Goal: Task Accomplishment & Management: Manage account settings

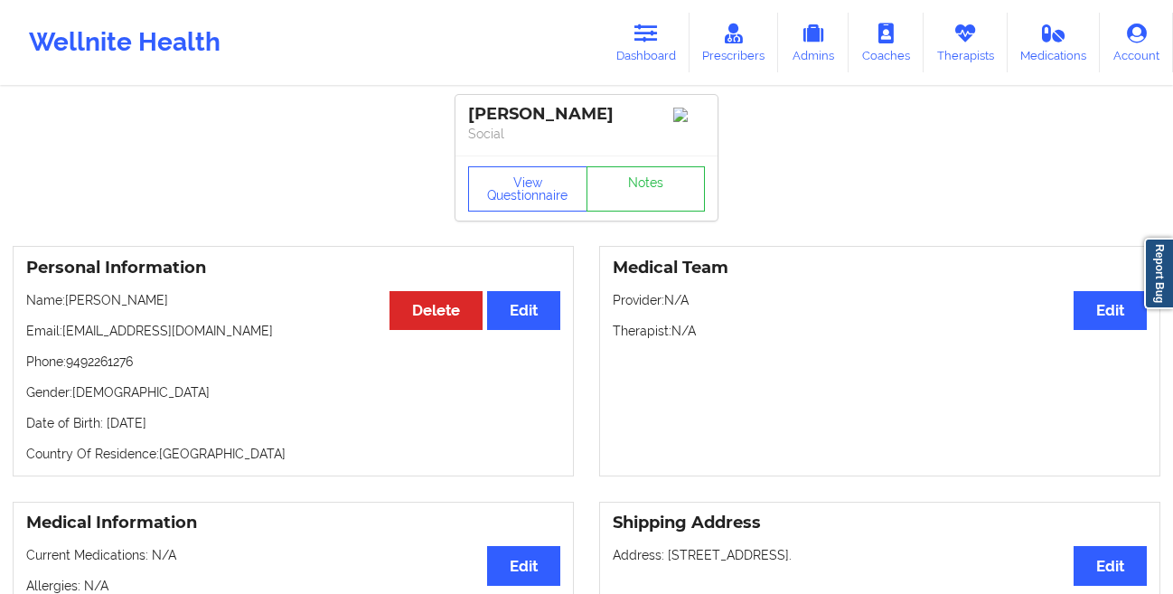
click at [661, 50] on link "Dashboard" at bounding box center [646, 43] width 87 height 60
click at [637, 33] on icon at bounding box center [647, 34] width 24 height 20
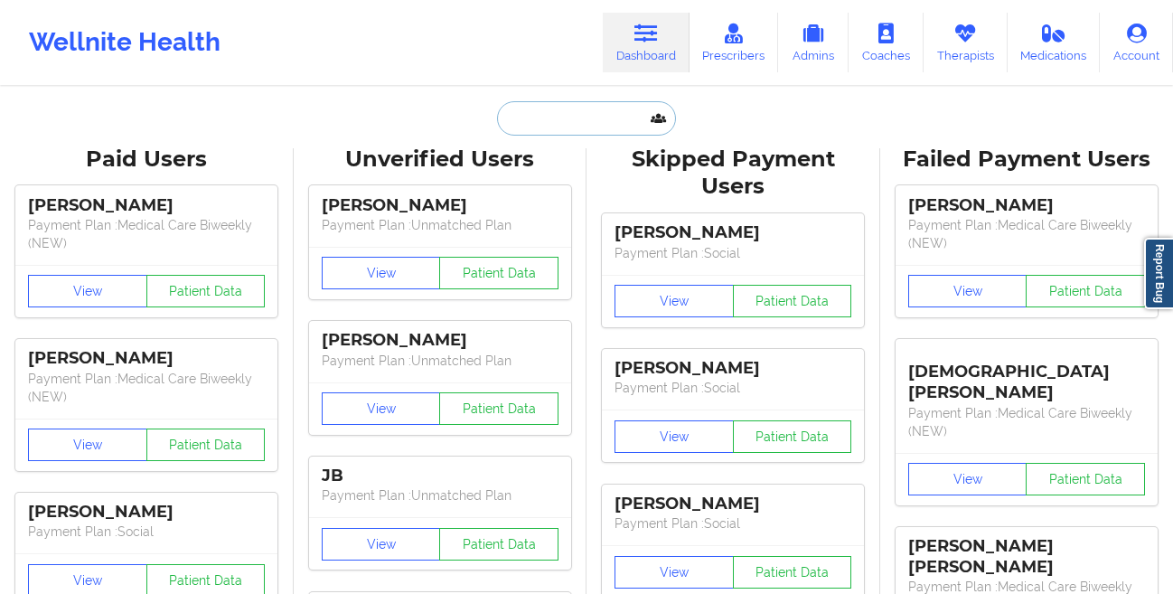
click at [533, 128] on input "text" at bounding box center [586, 118] width 179 height 34
paste input "[PERSON_NAME]"
type input "[PERSON_NAME]"
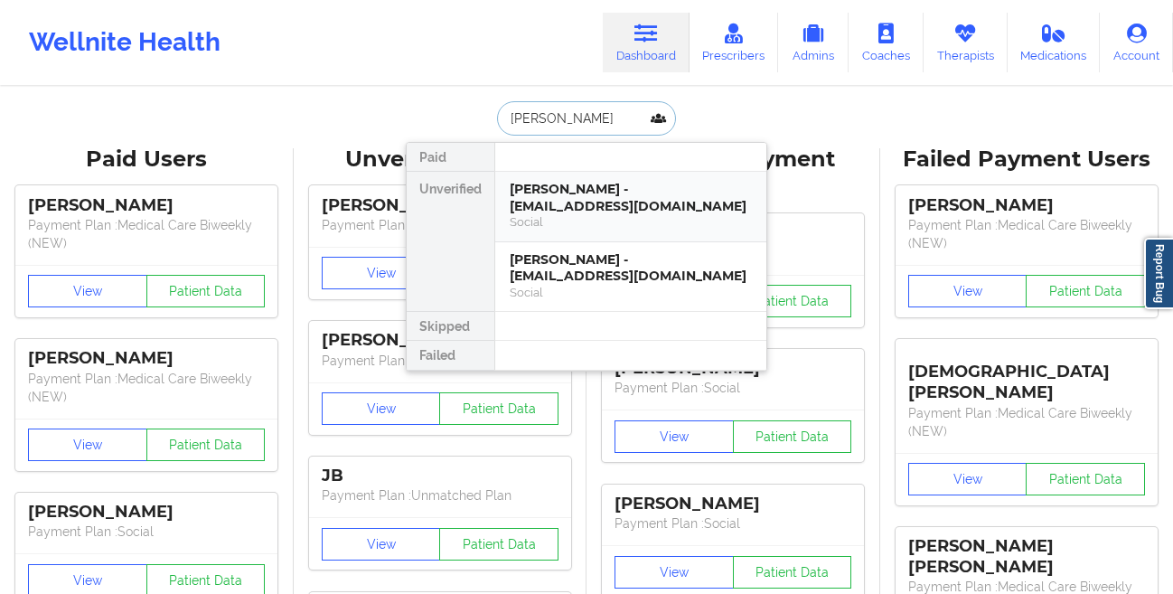
click at [589, 206] on div "[PERSON_NAME] - [EMAIL_ADDRESS][DOMAIN_NAME]" at bounding box center [631, 197] width 242 height 33
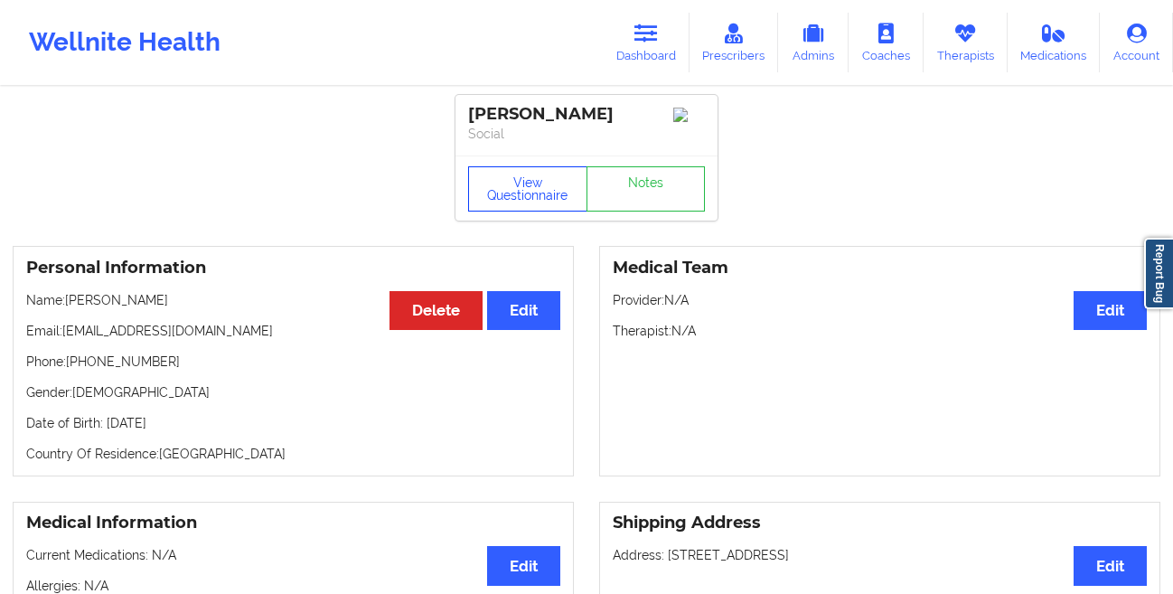
click at [490, 199] on button "View Questionnaire" at bounding box center [527, 188] width 119 height 45
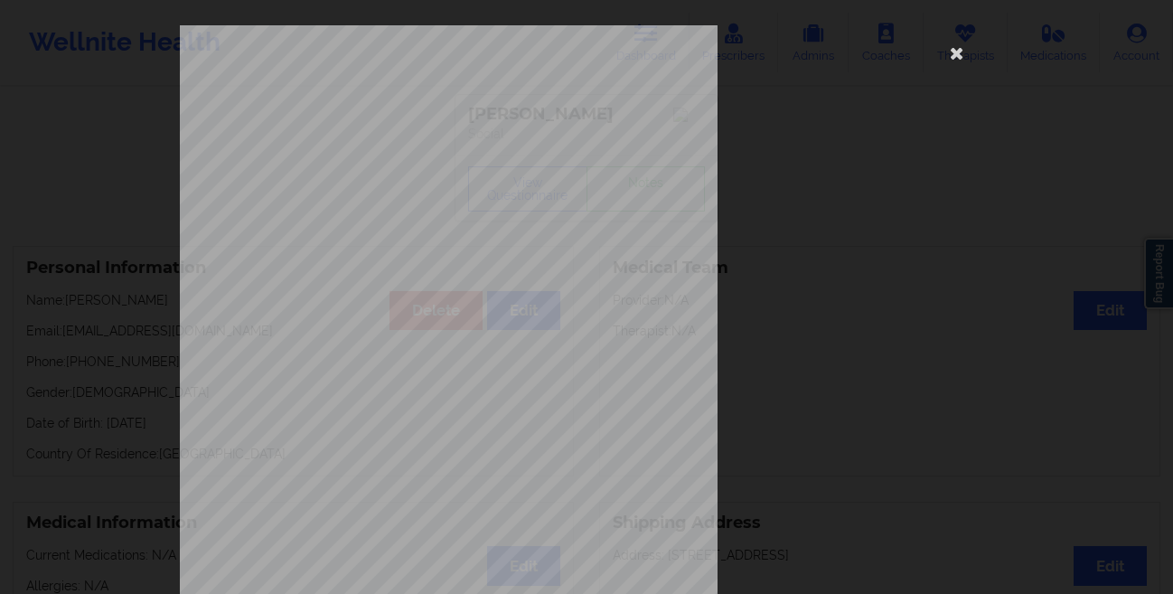
scroll to position [268, 0]
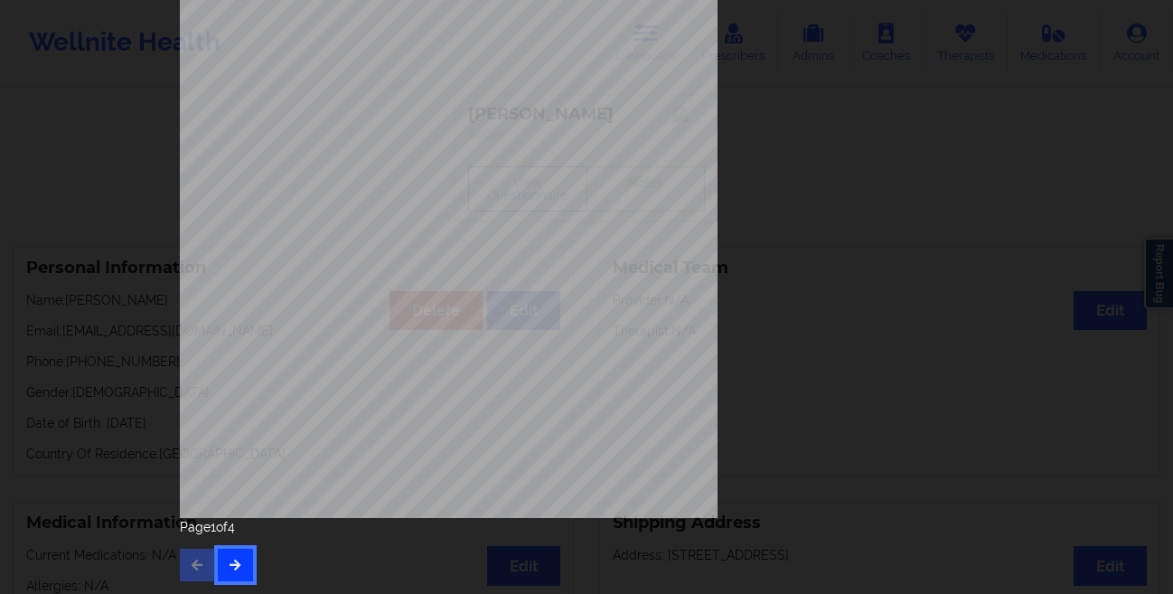
click at [227, 555] on button "button" at bounding box center [235, 565] width 35 height 33
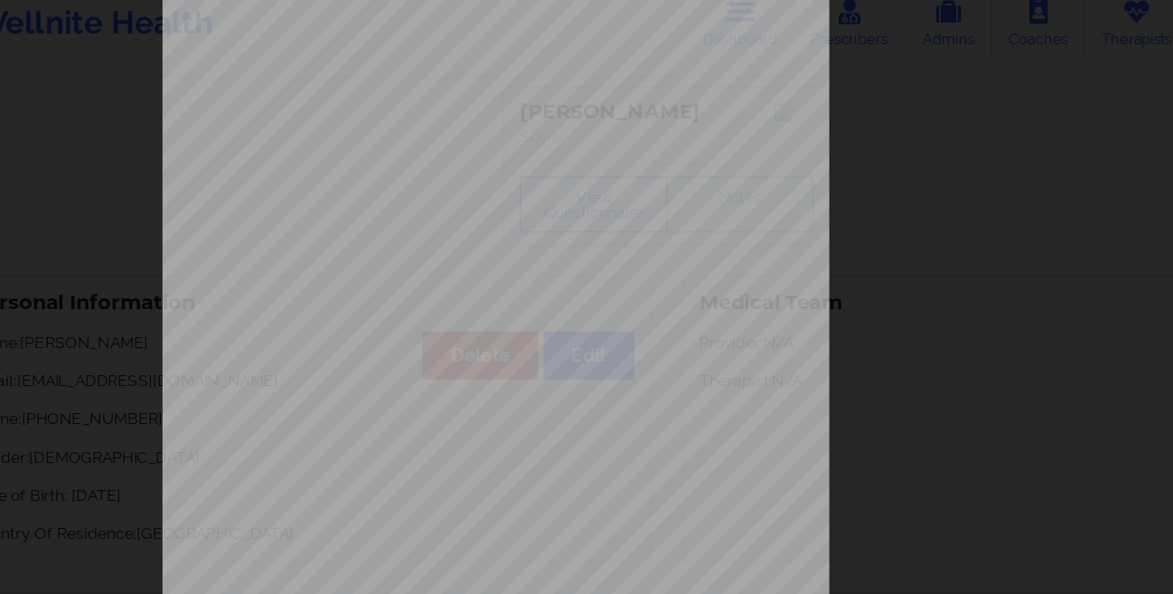
scroll to position [76, 0]
click at [71, 306] on div "commercial Insurance Member ID for patient 946485570 Insurance company name det…" at bounding box center [586, 297] width 1173 height 594
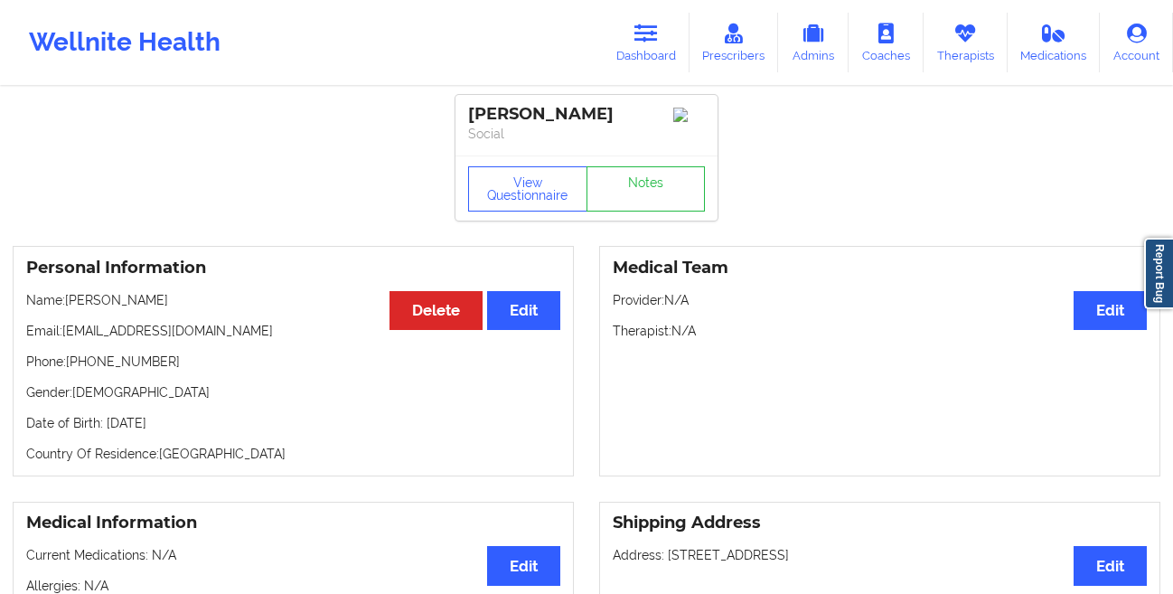
drag, startPoint x: 168, startPoint y: 300, endPoint x: 71, endPoint y: 307, distance: 97.0
click at [71, 307] on p "Name: [PERSON_NAME]" at bounding box center [293, 300] width 534 height 18
copy p "[PERSON_NAME]"
drag, startPoint x: 215, startPoint y: 428, endPoint x: 106, endPoint y: 429, distance: 109.4
click at [106, 429] on p "Date of Birth: [DEMOGRAPHIC_DATA]" at bounding box center [293, 423] width 534 height 18
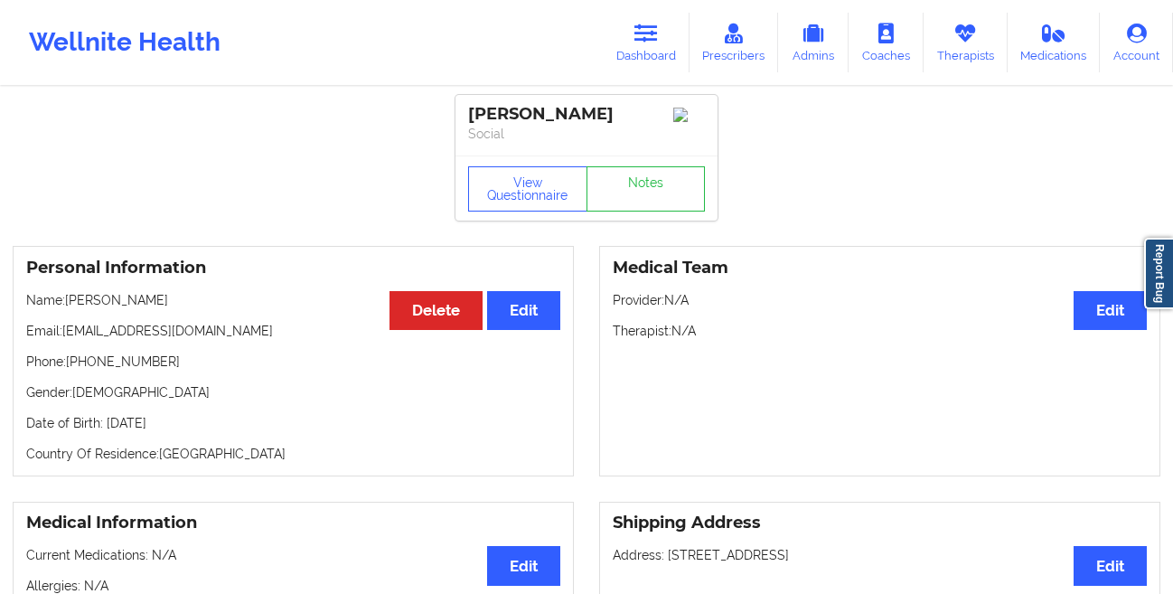
copy p "[DATE]"
click at [658, 39] on icon at bounding box center [647, 34] width 24 height 20
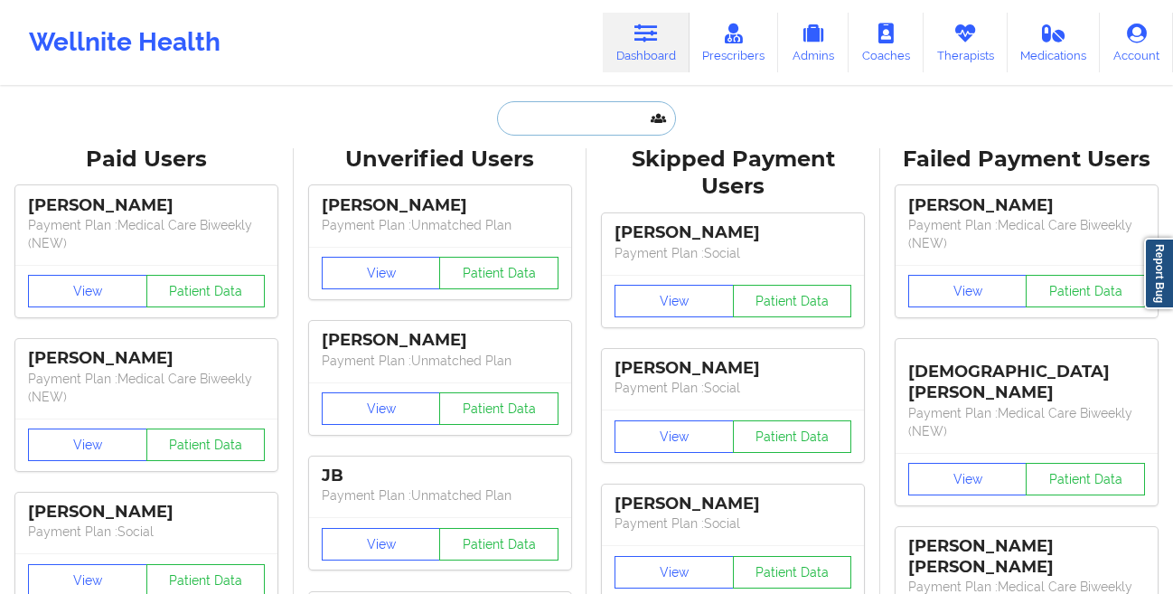
click at [548, 133] on input "text" at bounding box center [586, 118] width 179 height 34
paste input "[PERSON_NAME]"
type input "[PERSON_NAME]"
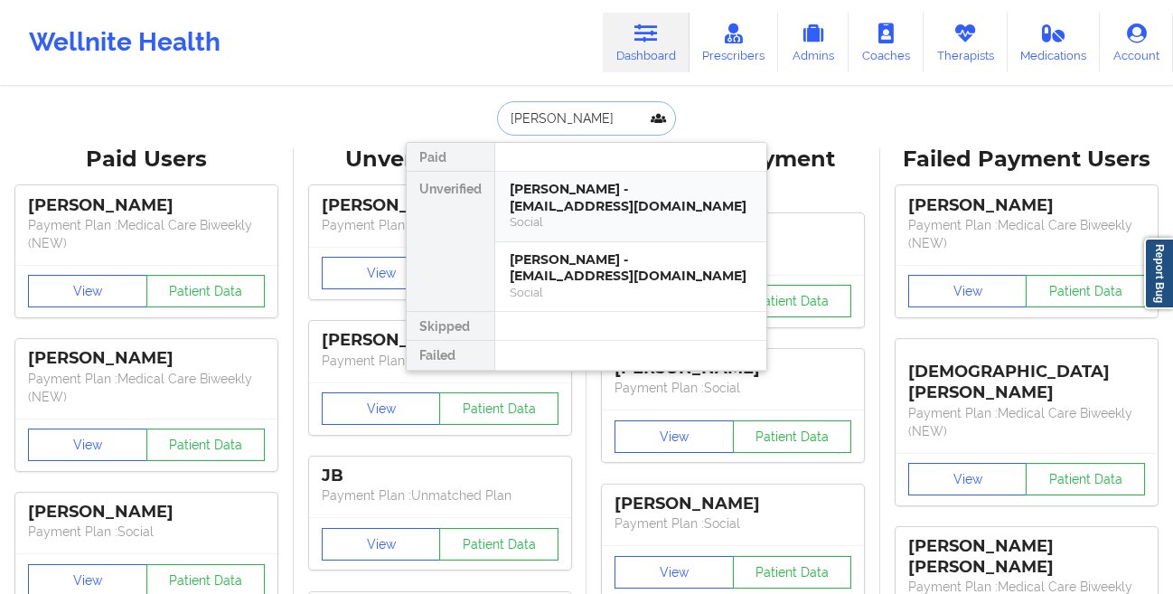
click at [564, 202] on div "[PERSON_NAME] - [EMAIL_ADDRESS][DOMAIN_NAME]" at bounding box center [631, 197] width 242 height 33
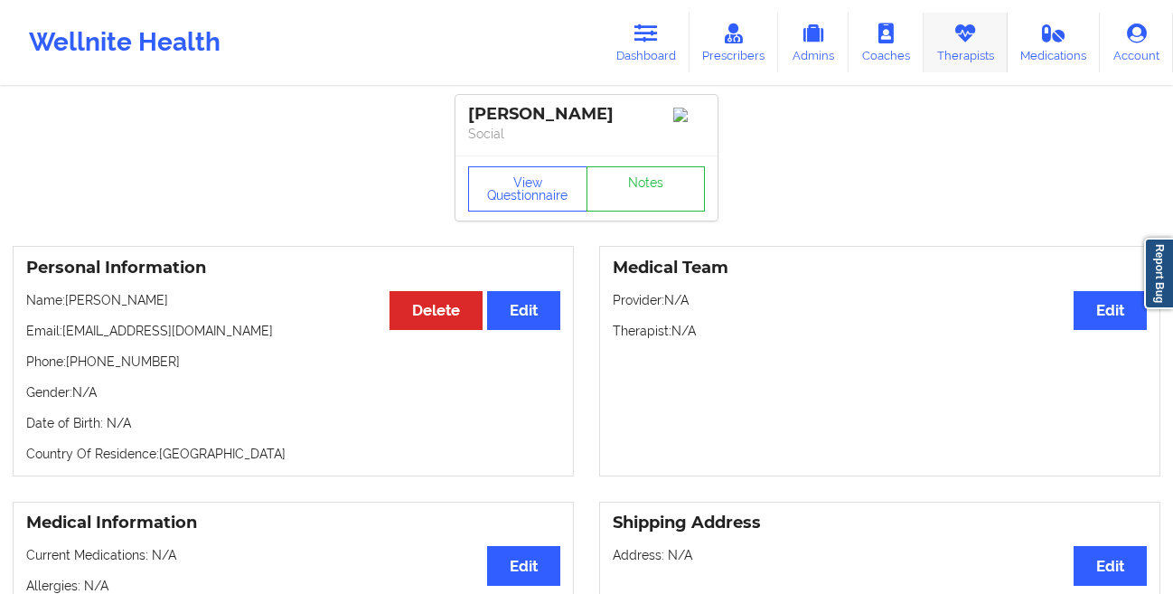
click at [971, 42] on icon at bounding box center [966, 34] width 24 height 20
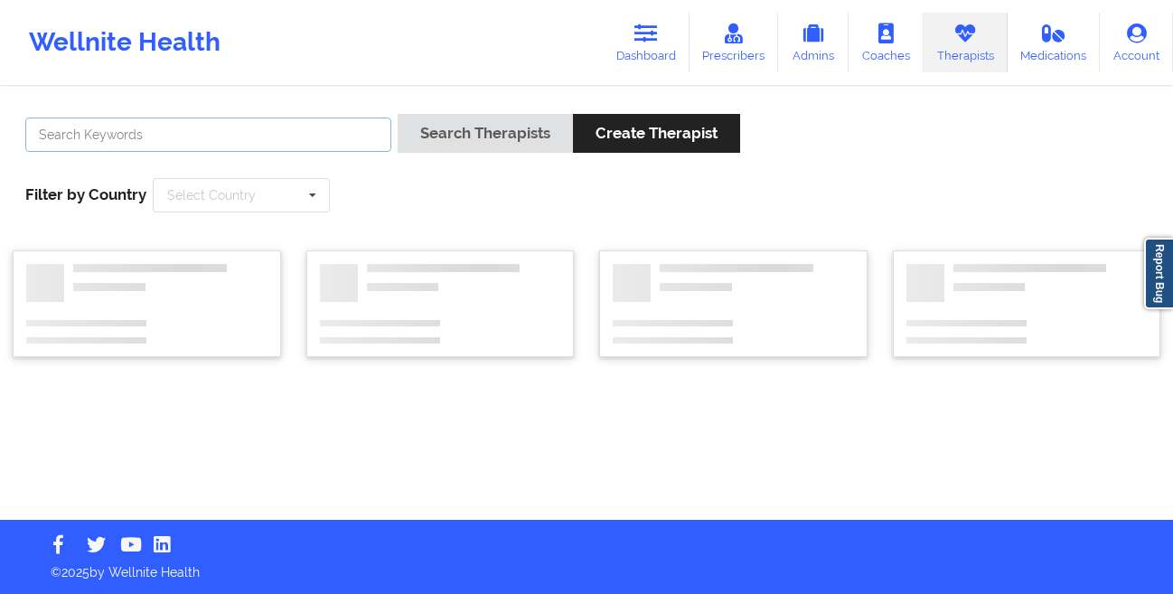
click at [315, 141] on input "text" at bounding box center [208, 135] width 366 height 34
type input "[PERSON_NAME]"
click at [398, 114] on button "Search Therapists" at bounding box center [485, 133] width 175 height 39
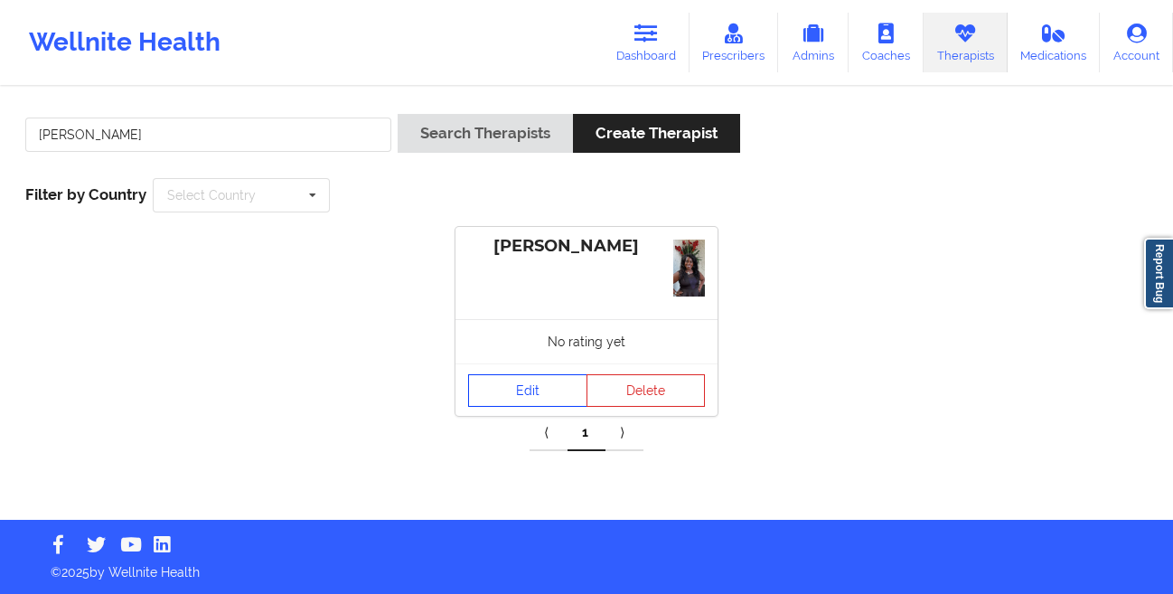
click at [503, 384] on link "Edit" at bounding box center [527, 390] width 119 height 33
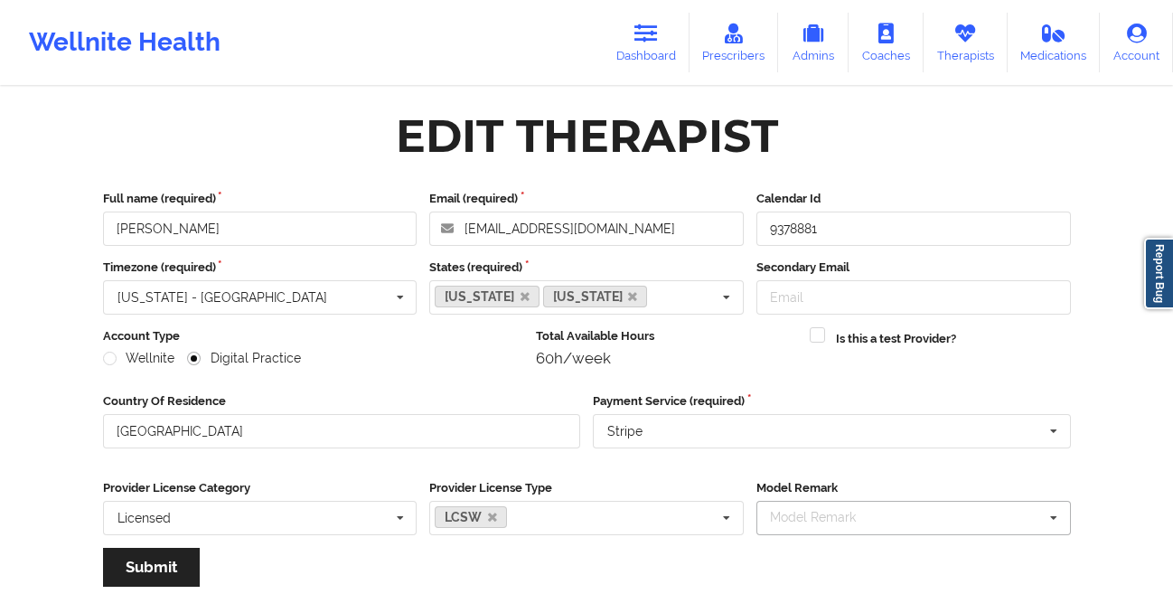
scroll to position [216, 0]
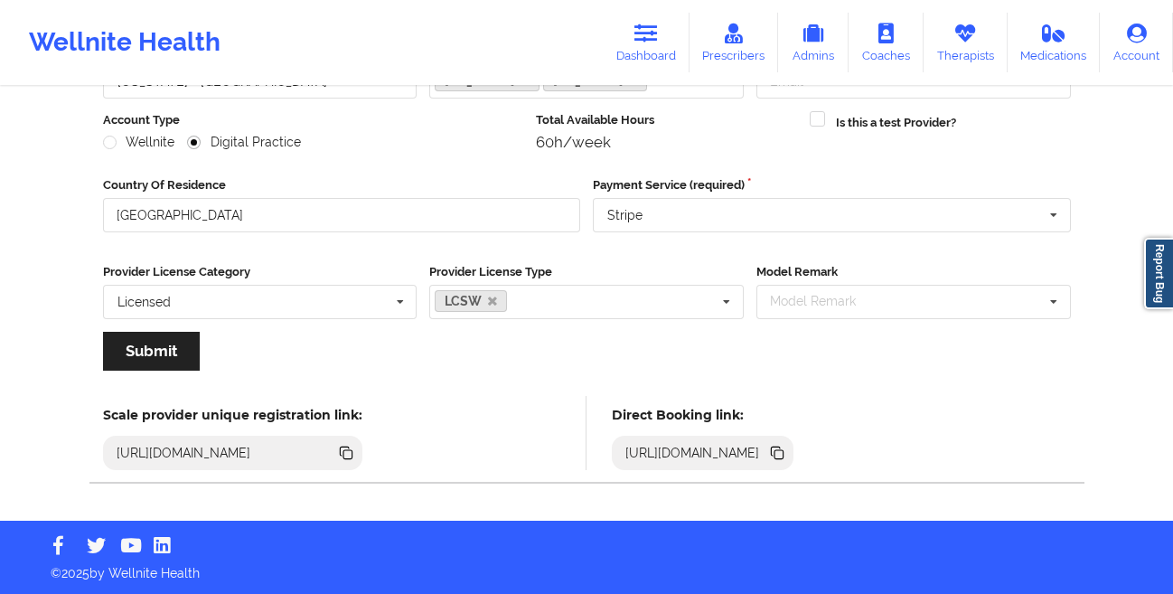
click at [784, 453] on icon at bounding box center [779, 454] width 9 height 9
click at [636, 39] on link "Dashboard" at bounding box center [646, 43] width 87 height 60
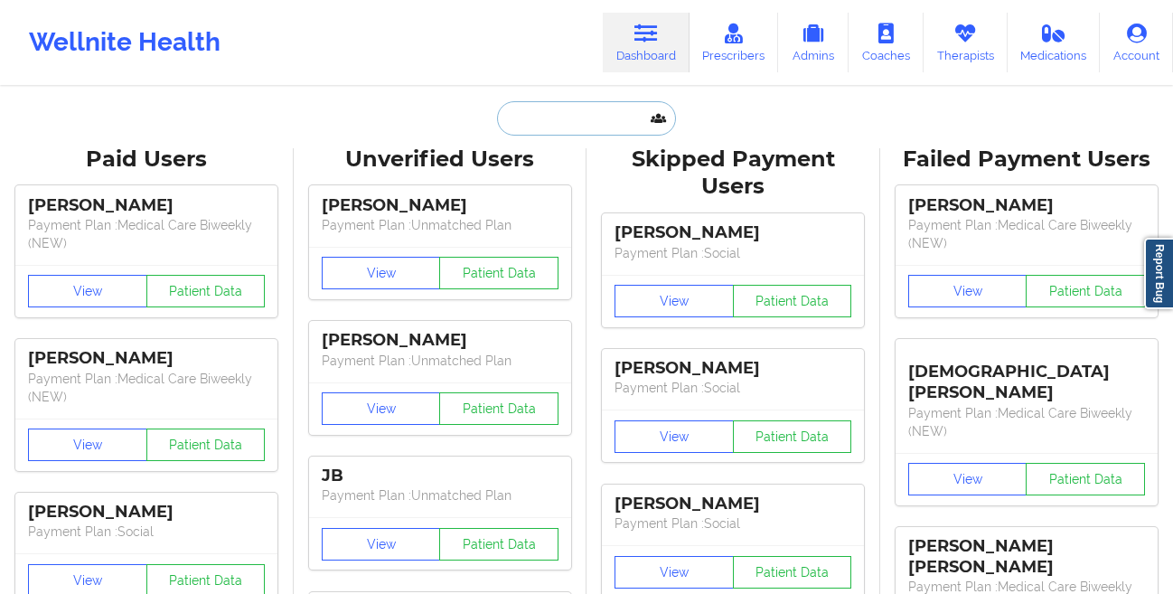
click at [521, 130] on input "text" at bounding box center [586, 118] width 179 height 34
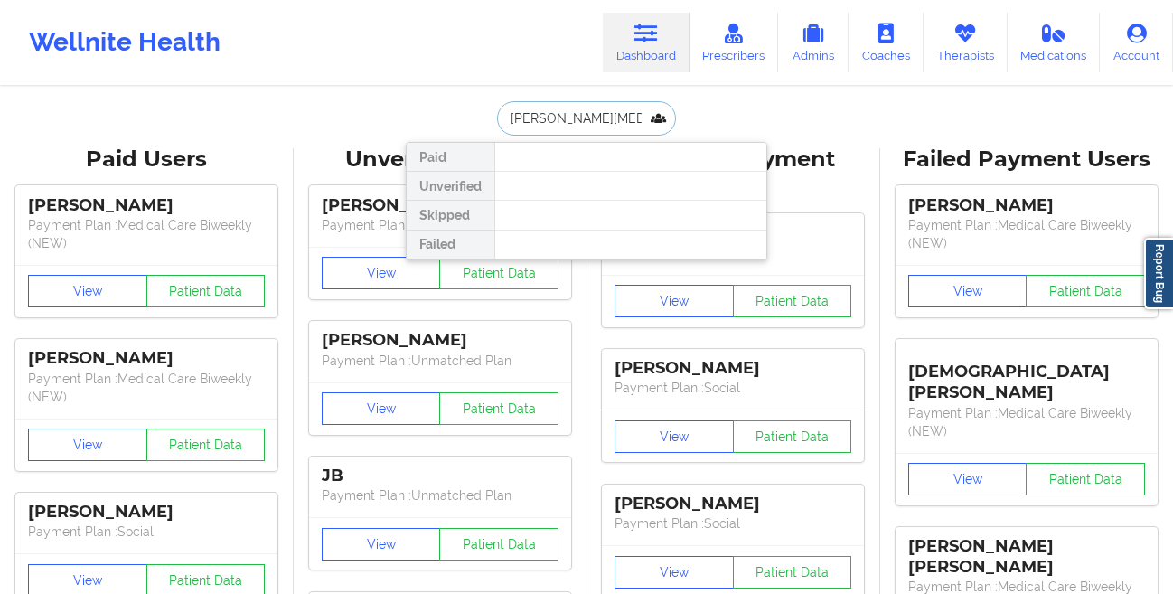
type input "[PERSON_NAME]"
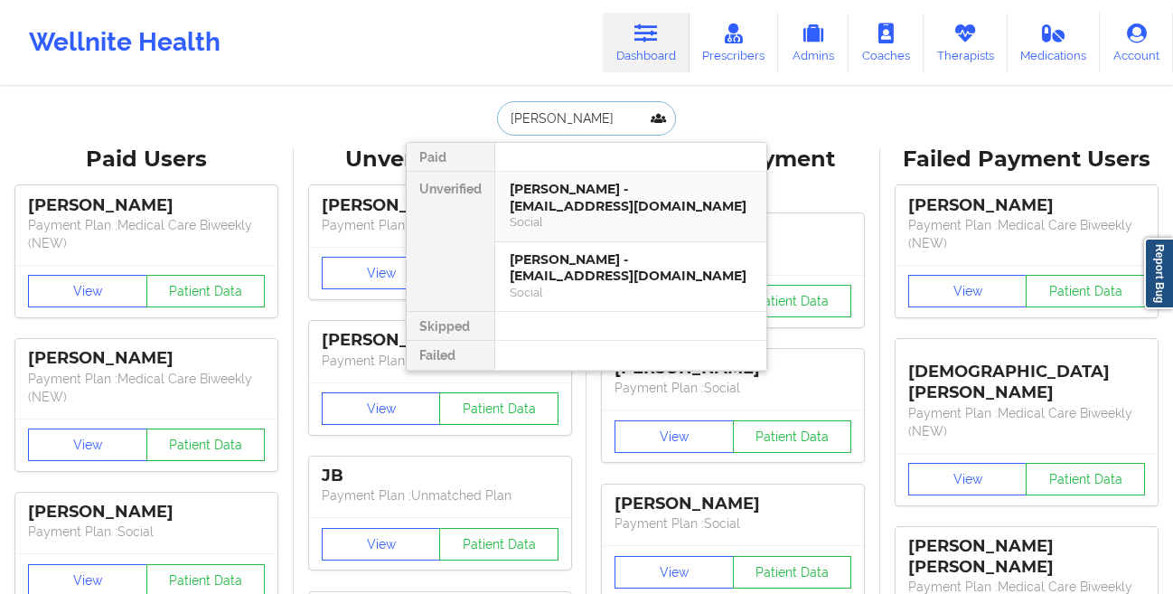
click at [522, 189] on div "[PERSON_NAME] - [EMAIL_ADDRESS][DOMAIN_NAME]" at bounding box center [631, 197] width 242 height 33
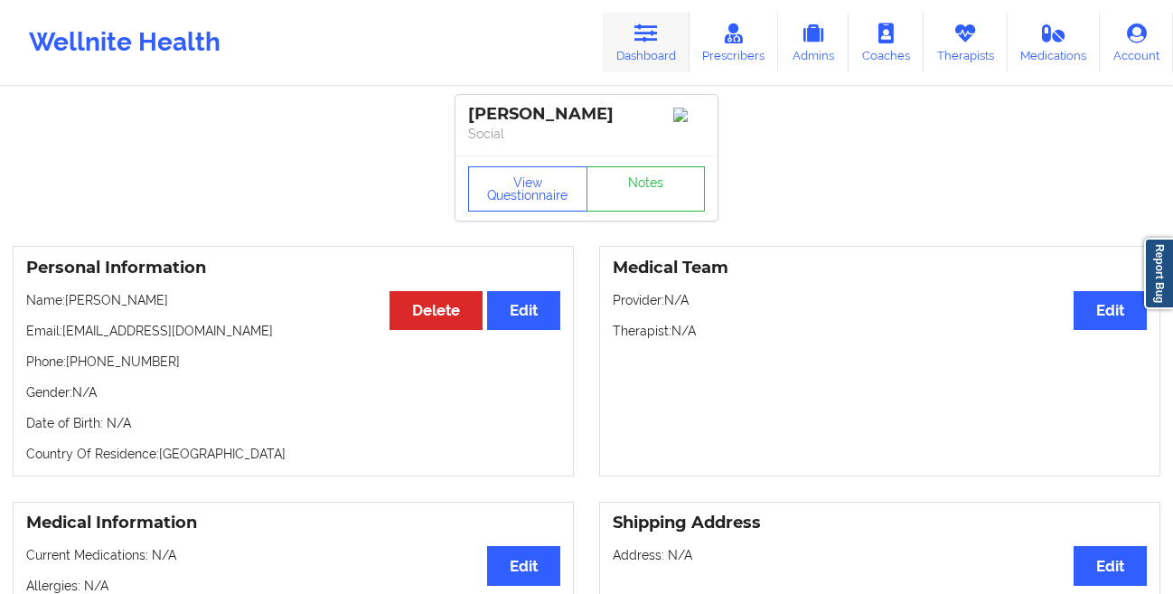
click at [650, 57] on link "Dashboard" at bounding box center [646, 43] width 87 height 60
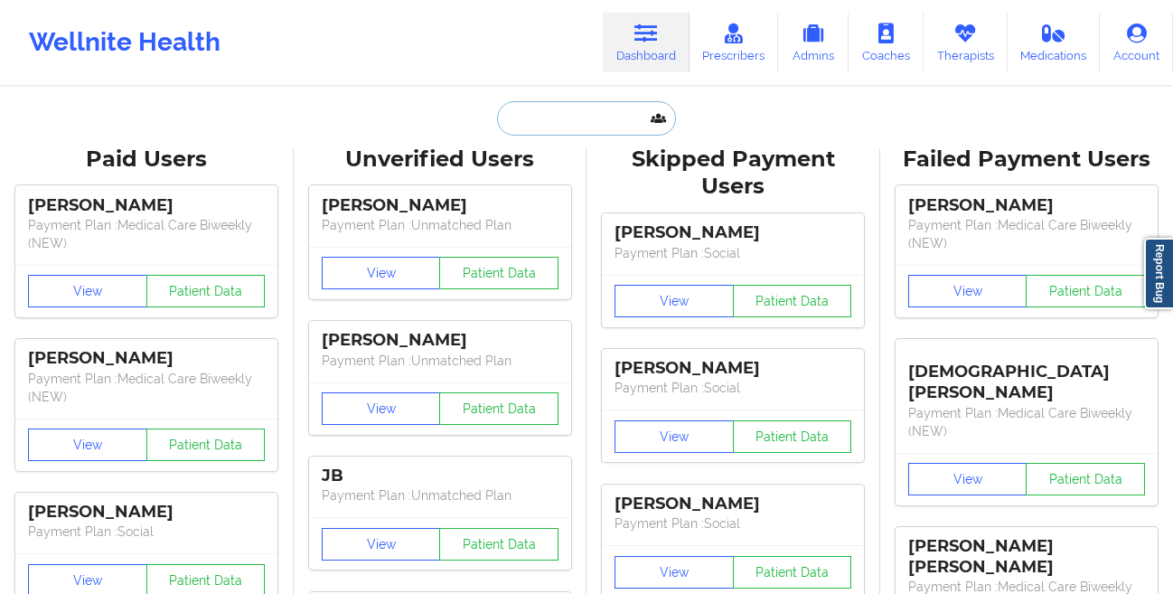
click at [561, 134] on input "text" at bounding box center [586, 118] width 179 height 34
paste input "Hi [PERSON_NAME], we just received an update. The therapist you were scheduled …"
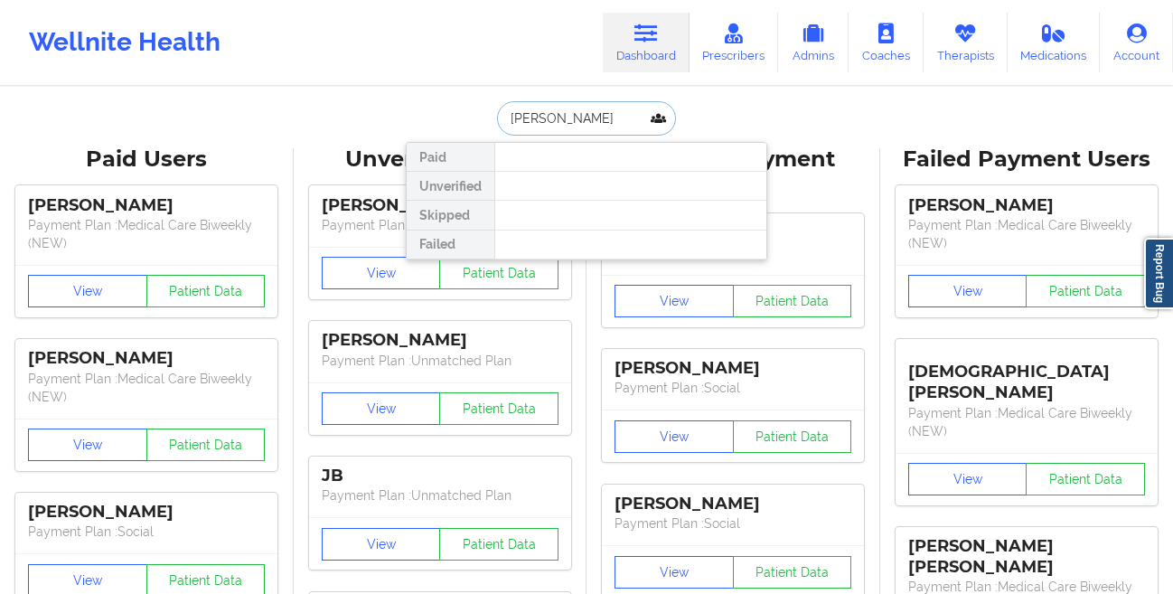
type input "[PERSON_NAME]"
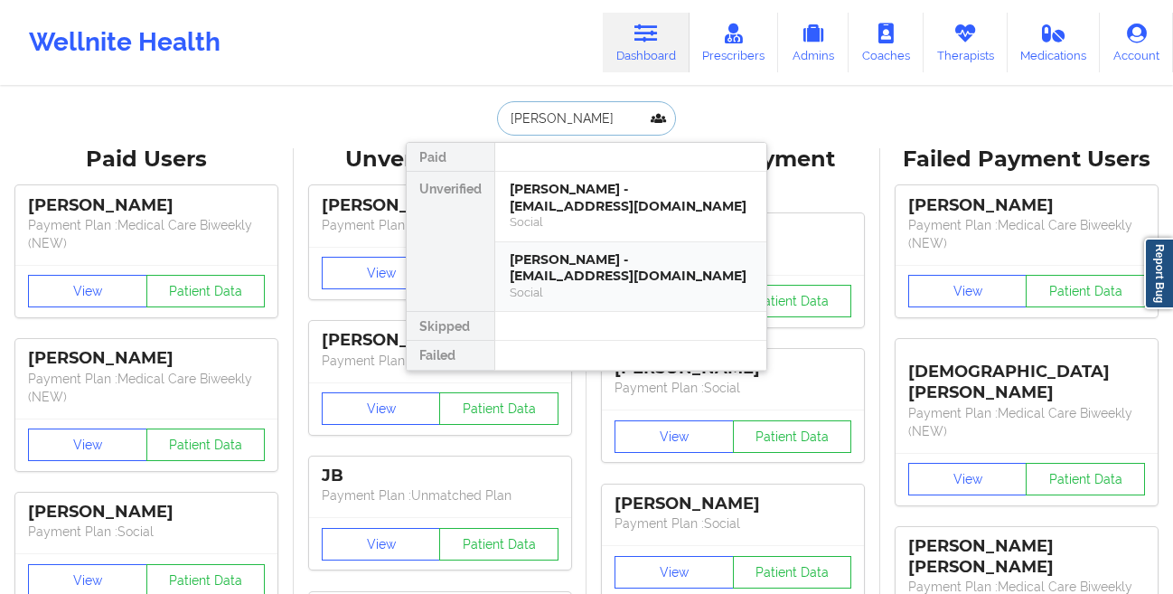
click at [533, 254] on div "[PERSON_NAME] - [EMAIL_ADDRESS][DOMAIN_NAME]" at bounding box center [631, 267] width 242 height 33
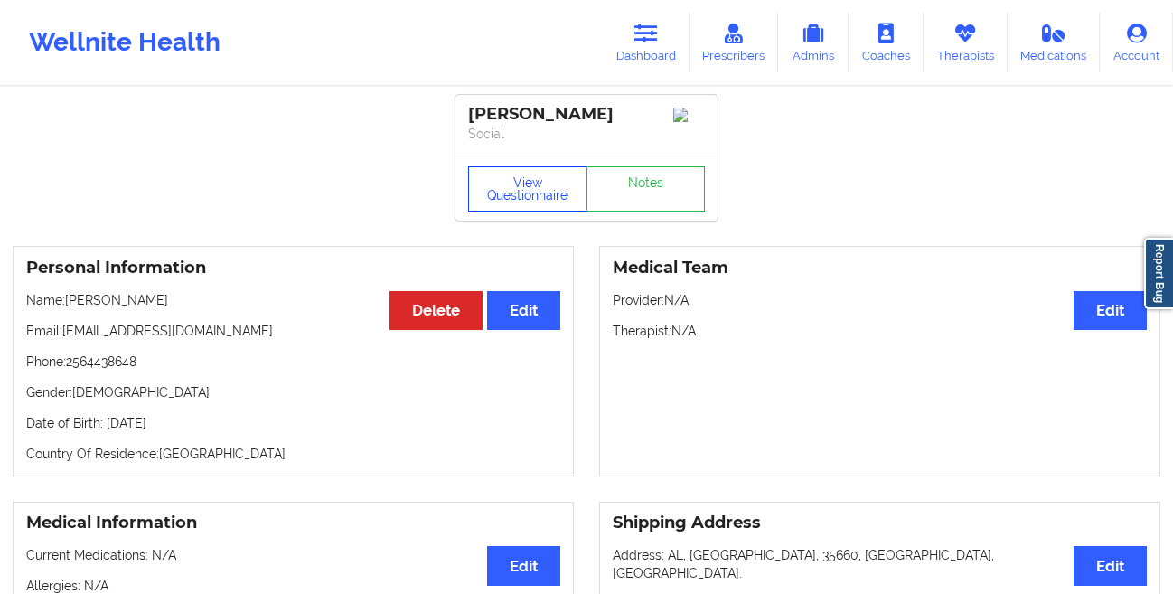
click at [551, 195] on button "View Questionnaire" at bounding box center [527, 188] width 119 height 45
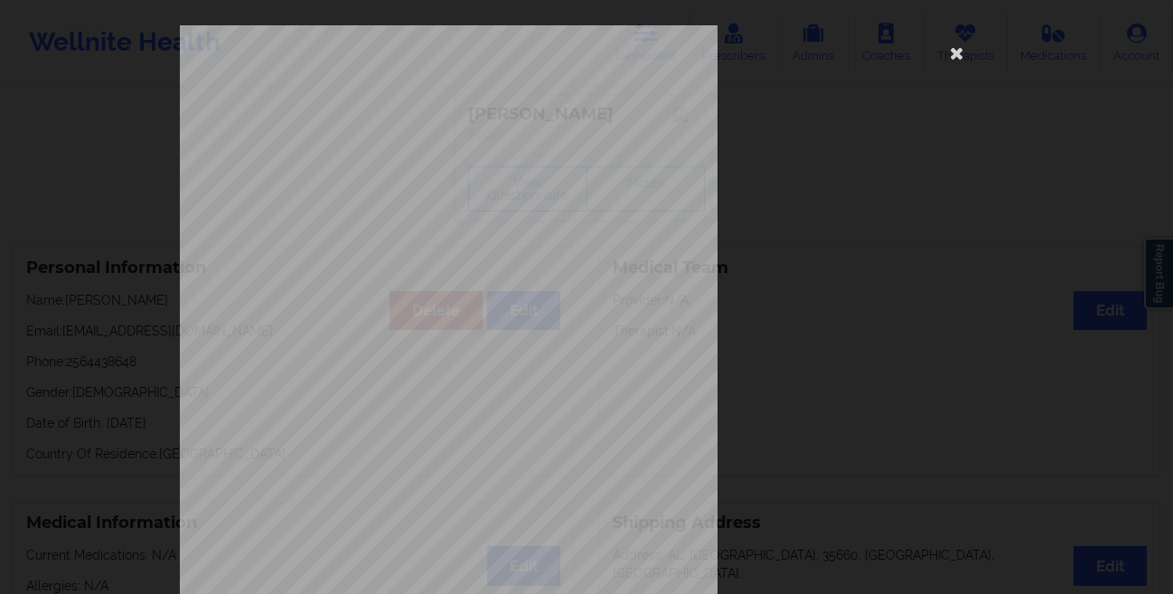
scroll to position [268, 0]
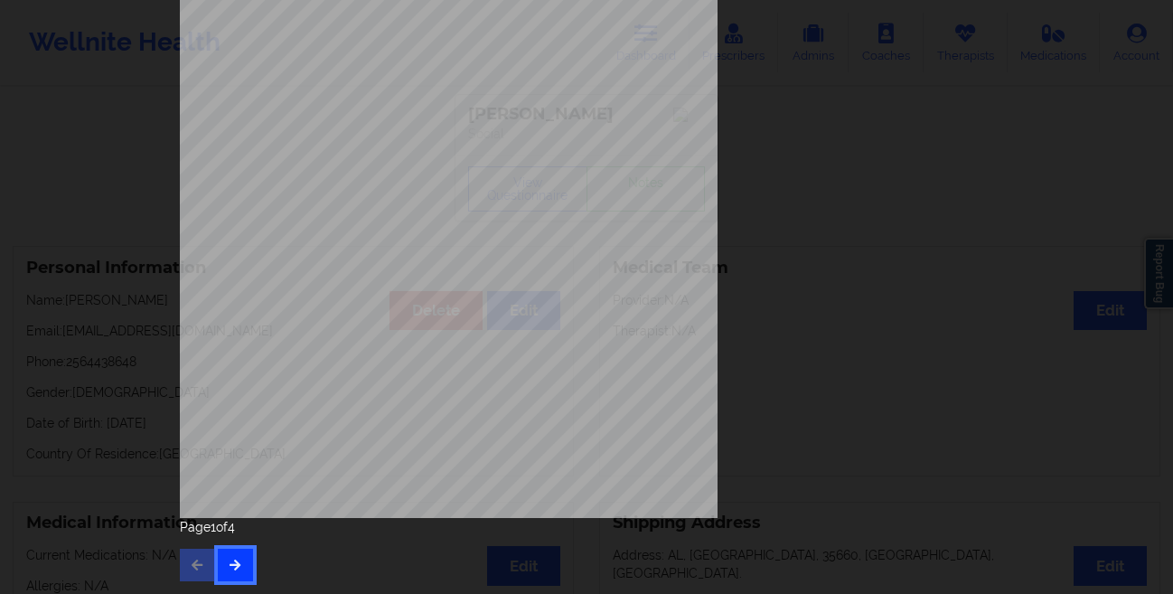
click at [240, 553] on button "button" at bounding box center [235, 565] width 35 height 33
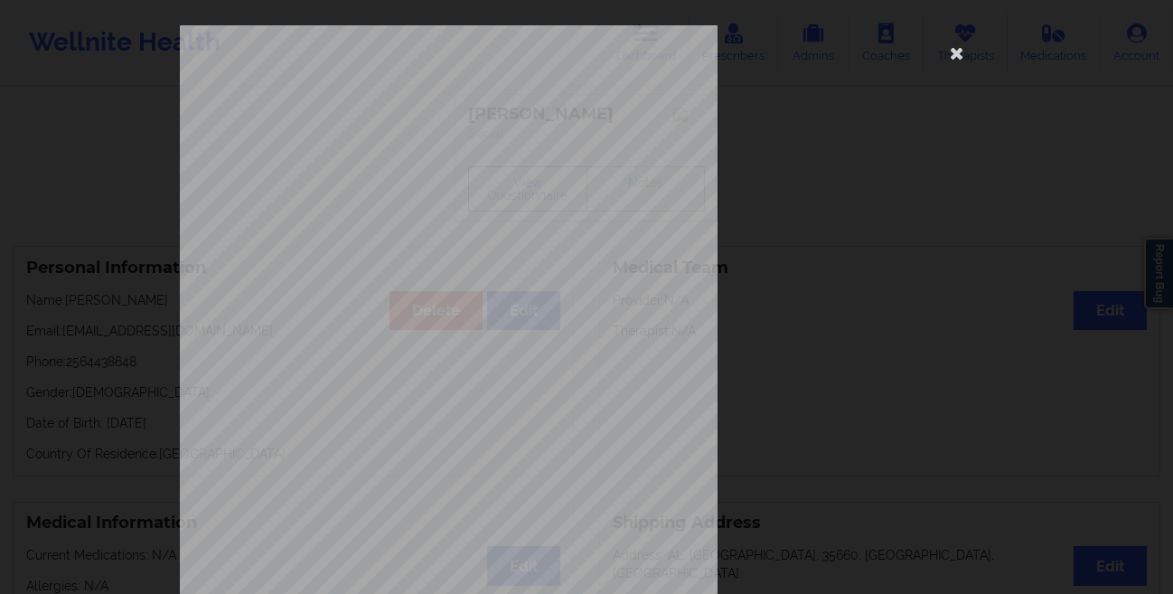
click at [61, 333] on div "Please feel free to provide us with any other additional details that have led …" at bounding box center [586, 297] width 1173 height 594
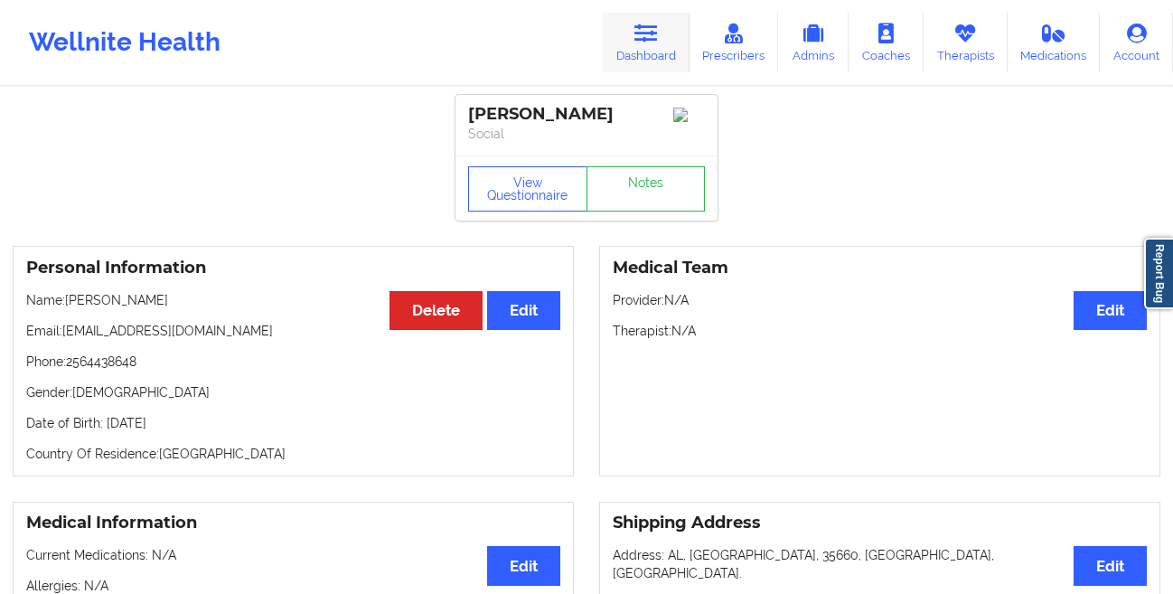
click at [645, 58] on link "Dashboard" at bounding box center [646, 43] width 87 height 60
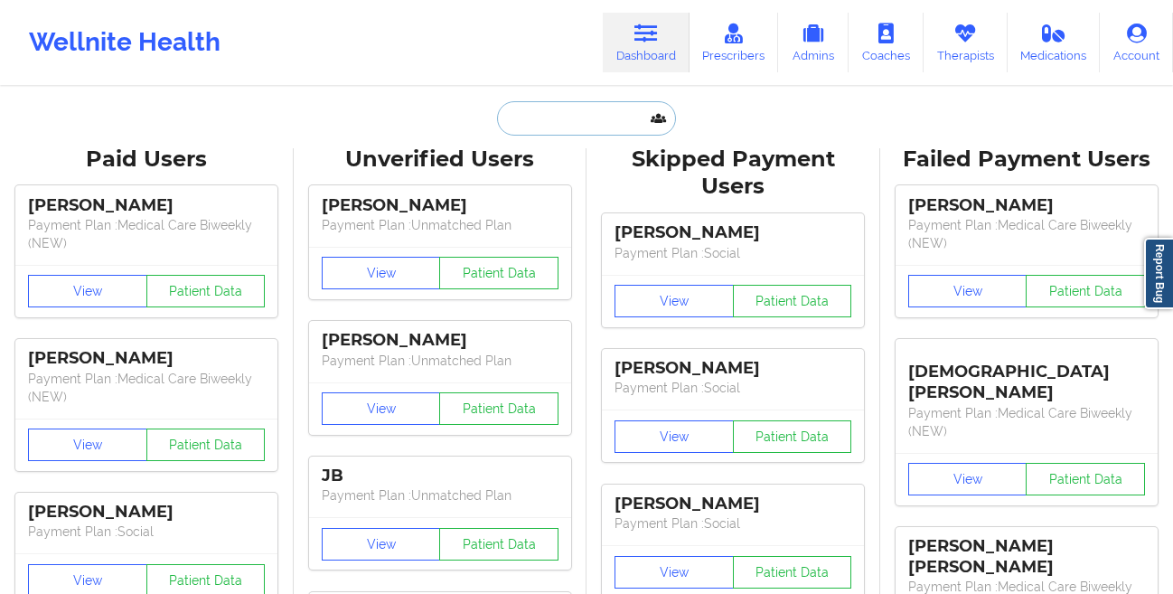
click at [532, 122] on input "text" at bounding box center [586, 118] width 179 height 34
paste input "[PERSON_NAME]"
type input "[PERSON_NAME]"
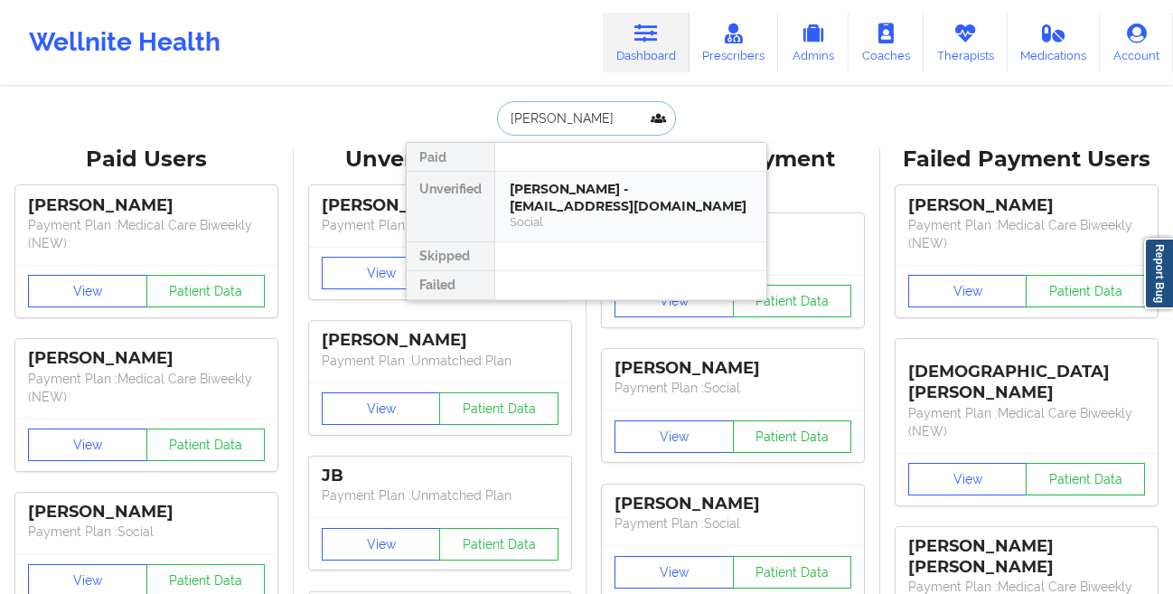
click at [531, 199] on div "[PERSON_NAME] - [EMAIL_ADDRESS][DOMAIN_NAME]" at bounding box center [631, 197] width 242 height 33
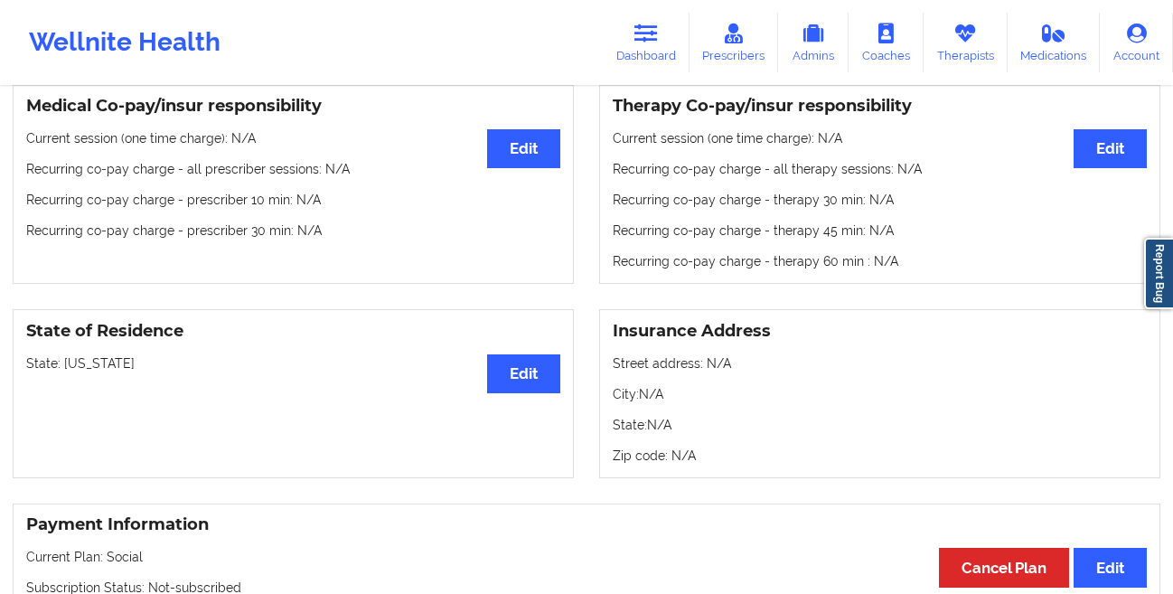
scroll to position [268, 0]
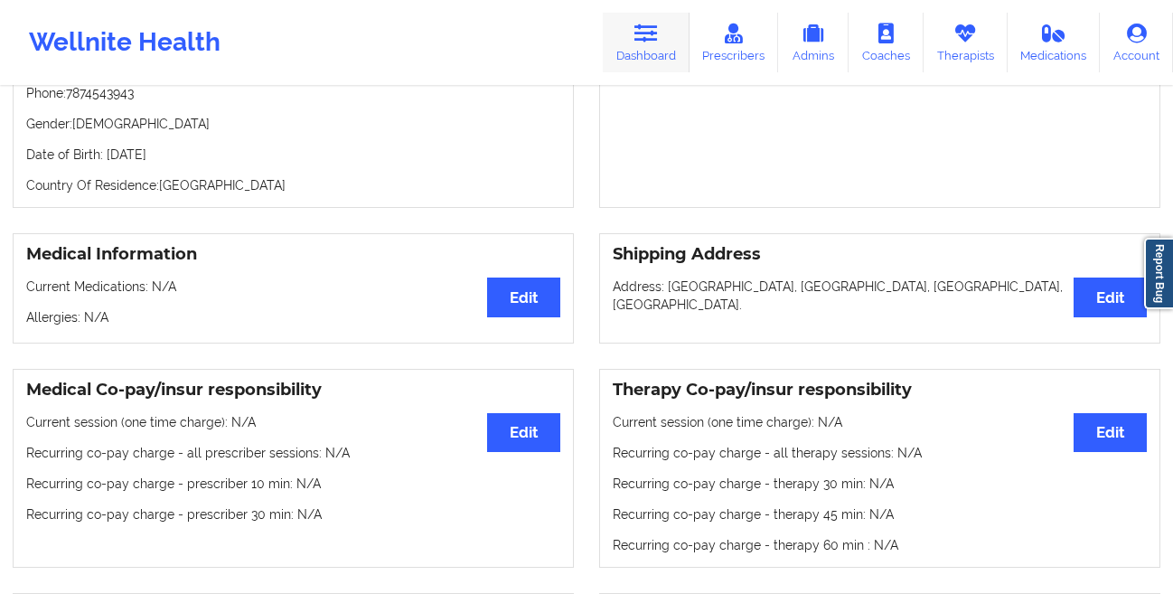
click at [656, 61] on link "Dashboard" at bounding box center [646, 43] width 87 height 60
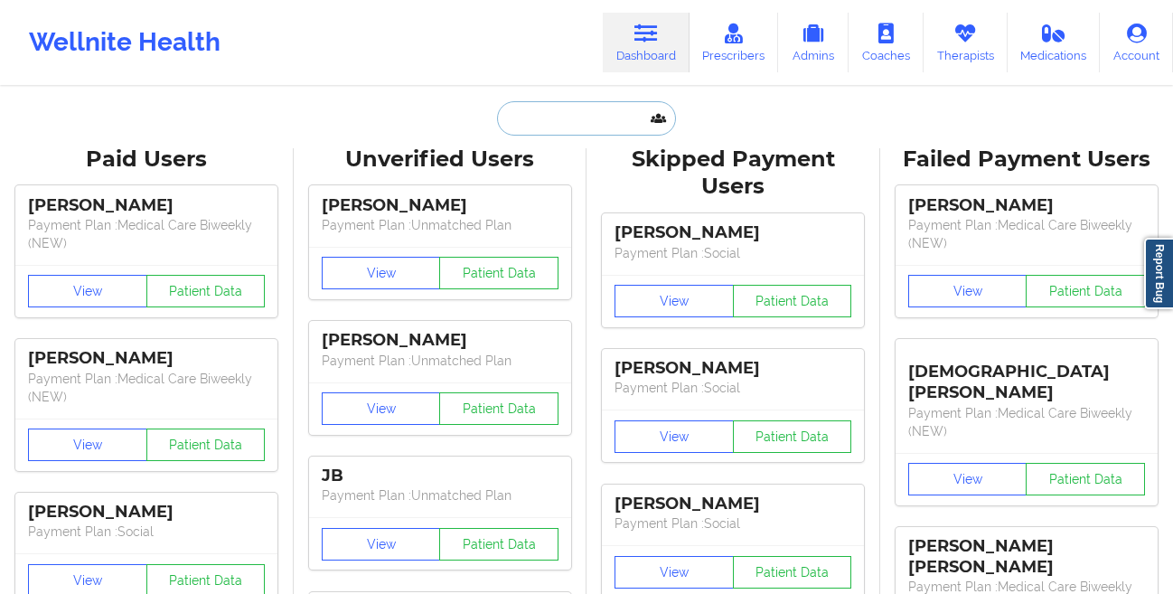
click at [515, 112] on input "text" at bounding box center [586, 118] width 179 height 34
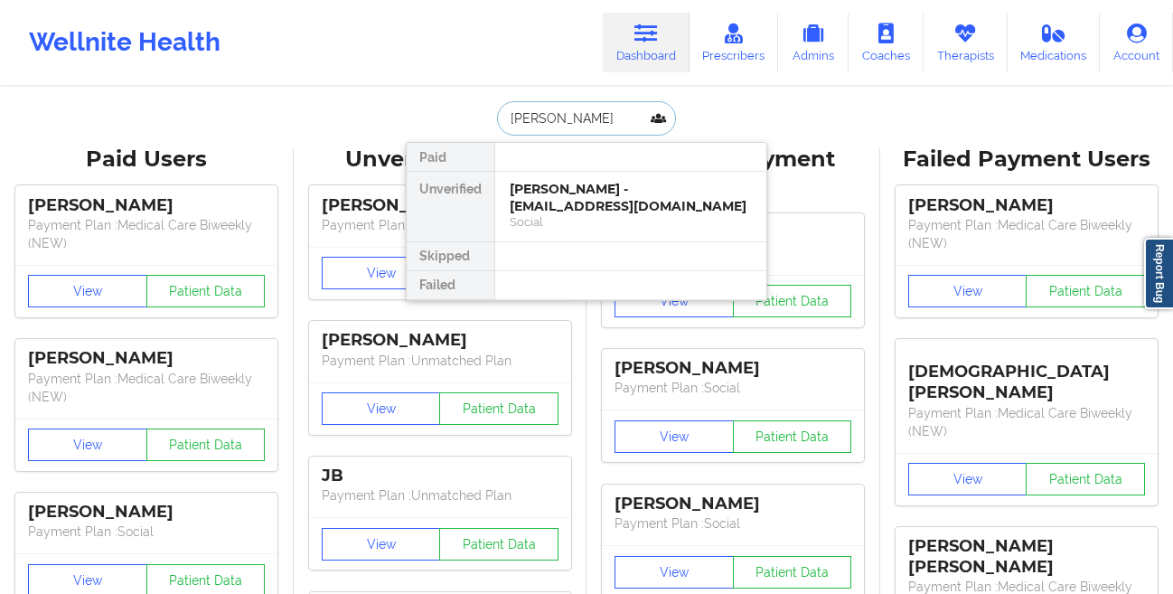
type input "[PERSON_NAME]"
click at [524, 206] on div "[PERSON_NAME] - [EMAIL_ADDRESS][DOMAIN_NAME]" at bounding box center [631, 197] width 242 height 33
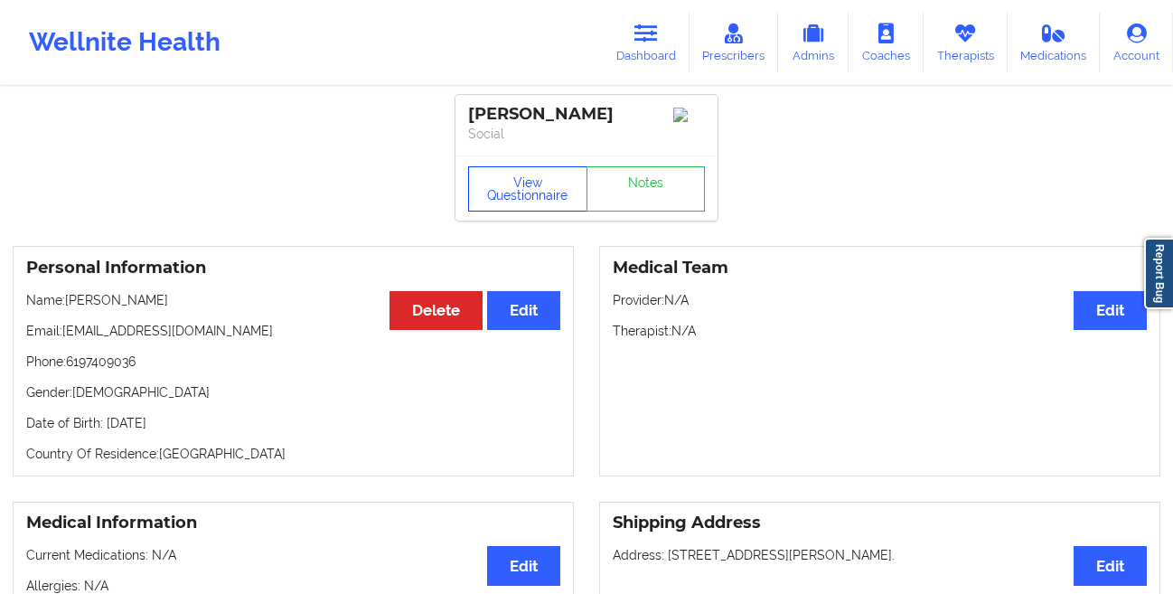
click at [481, 208] on button "View Questionnaire" at bounding box center [527, 188] width 119 height 45
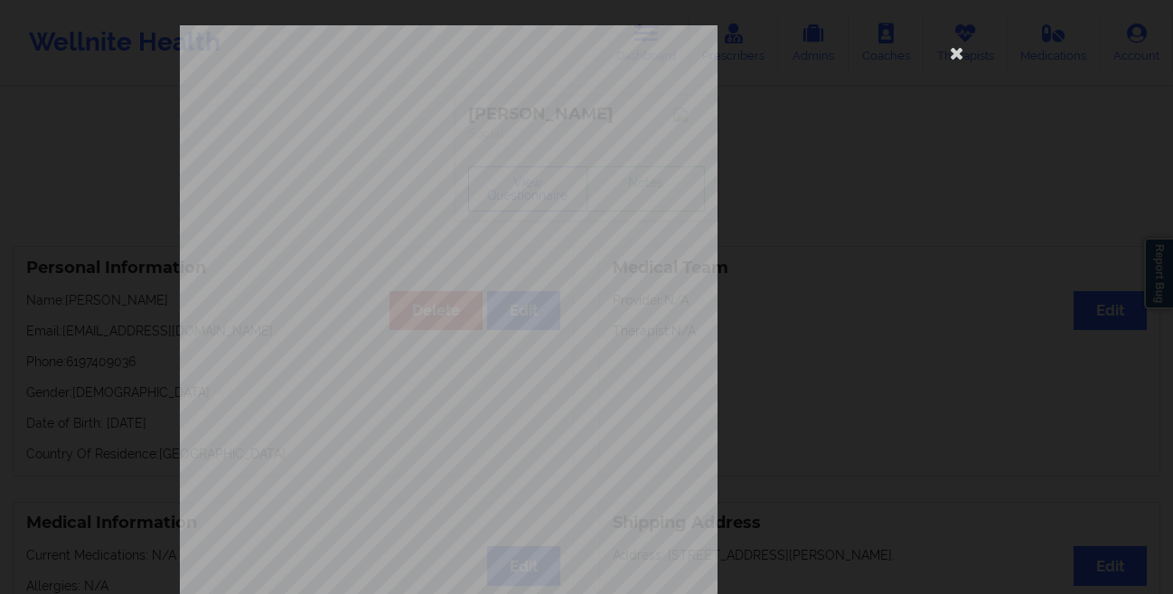
scroll to position [268, 0]
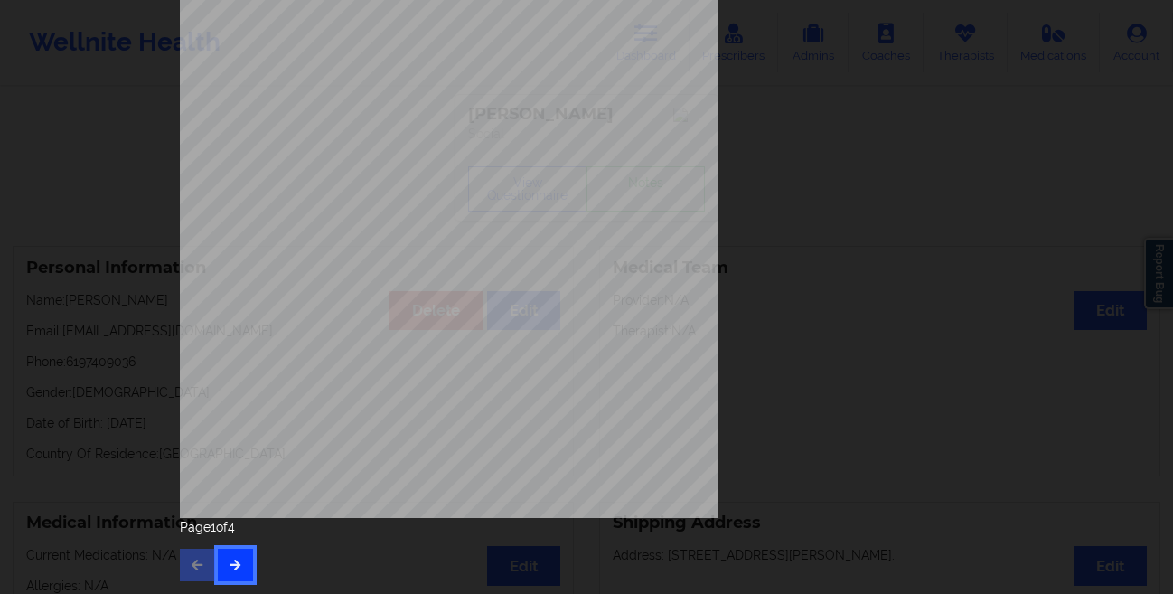
click at [235, 568] on icon "button" at bounding box center [235, 564] width 15 height 11
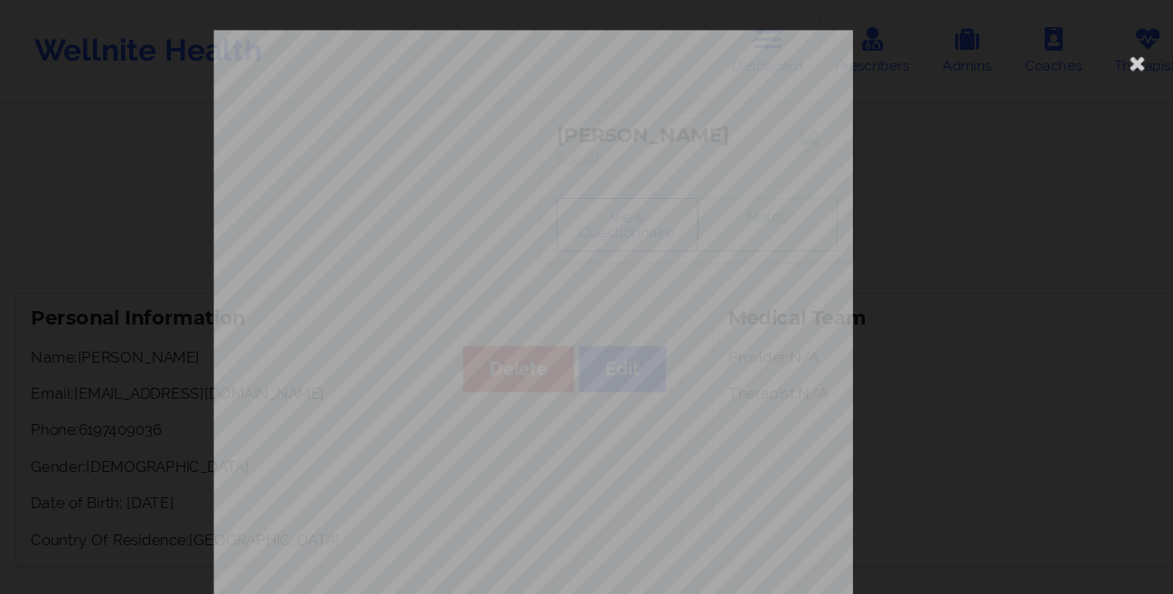
click at [74, 193] on div "commercial Insurance Member ID for patient 51932866300 Insurance company name d…" at bounding box center [586, 297] width 1173 height 594
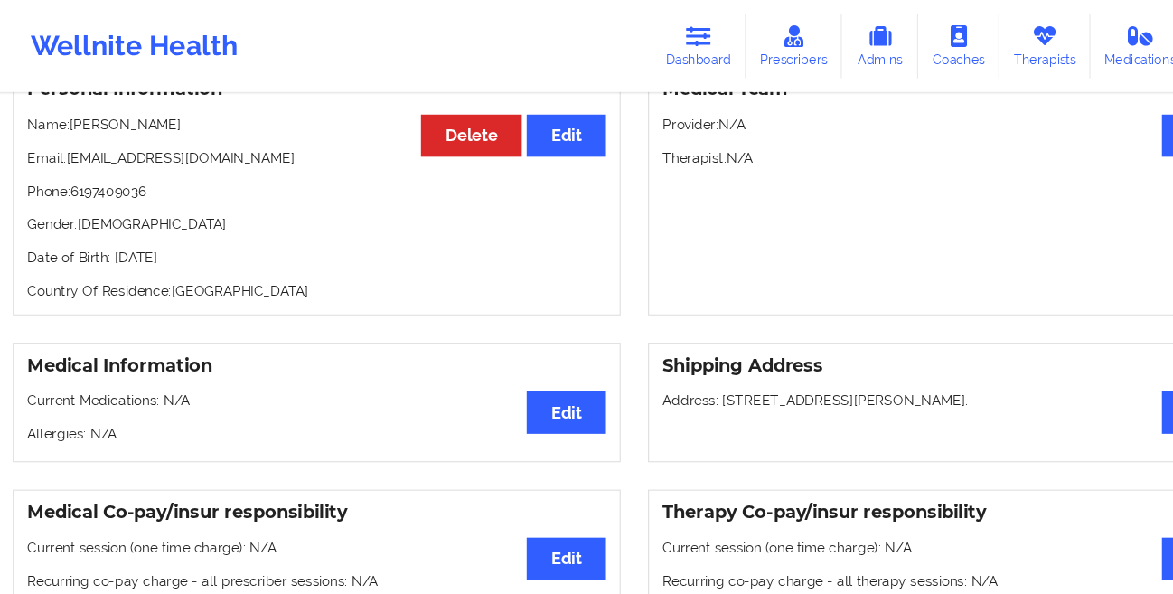
scroll to position [81, 0]
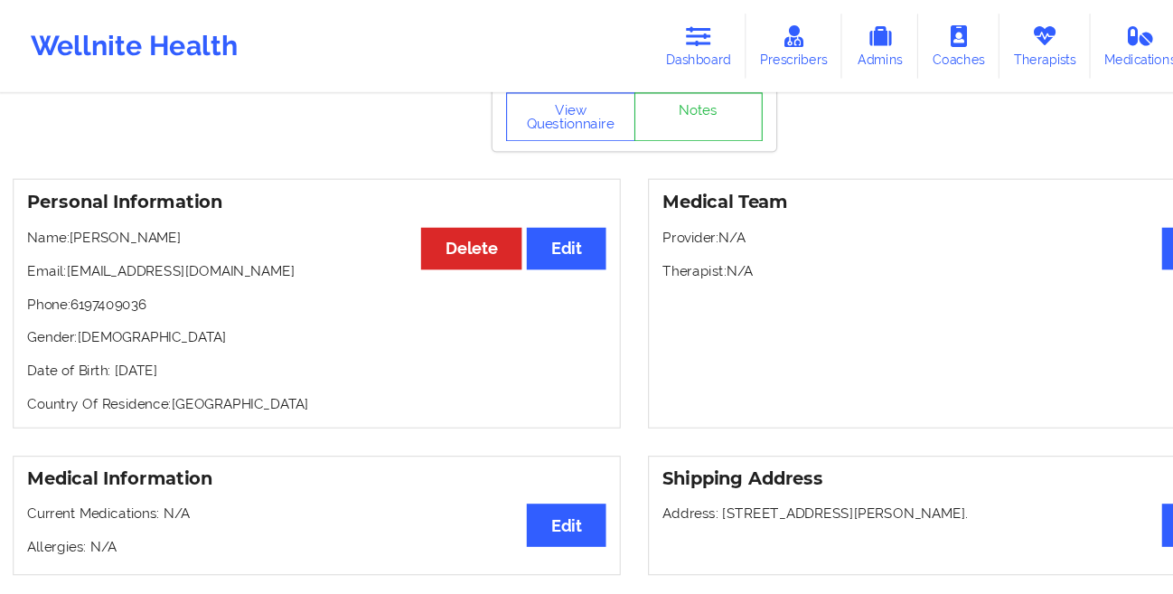
drag, startPoint x: 207, startPoint y: 345, endPoint x: 106, endPoint y: 351, distance: 101.4
click at [106, 351] on p "Date of Birth: [DEMOGRAPHIC_DATA]" at bounding box center [293, 342] width 534 height 18
copy p "[DATE]"
click at [655, 58] on link "Dashboard" at bounding box center [646, 43] width 87 height 60
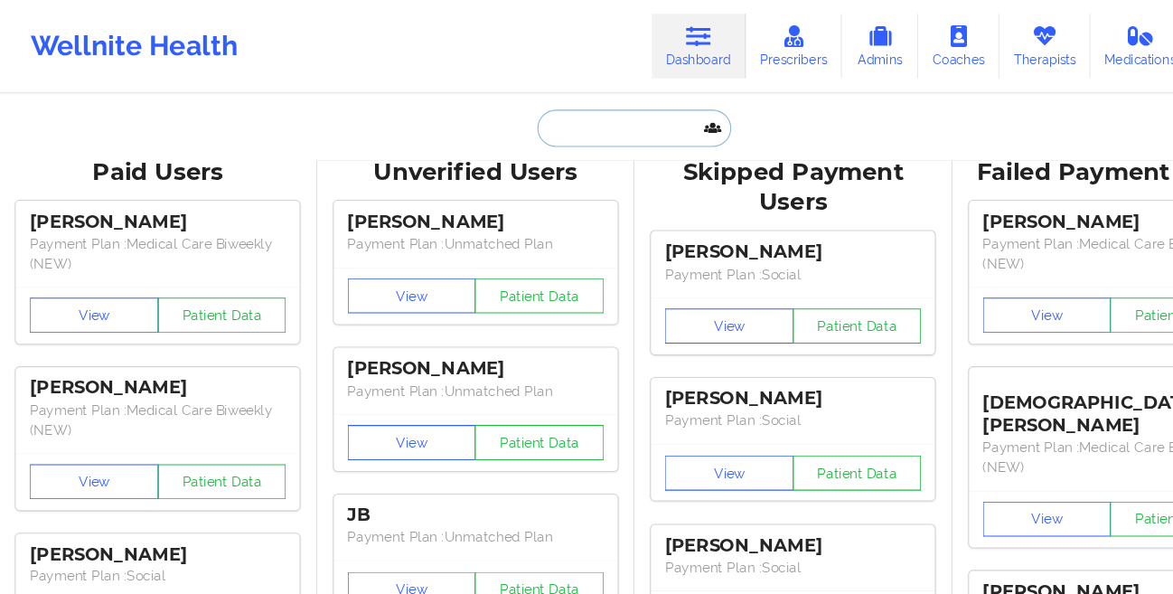
click at [530, 127] on input "text" at bounding box center [586, 118] width 179 height 34
paste input "[PERSON_NAME]"
type input "[PERSON_NAME]"
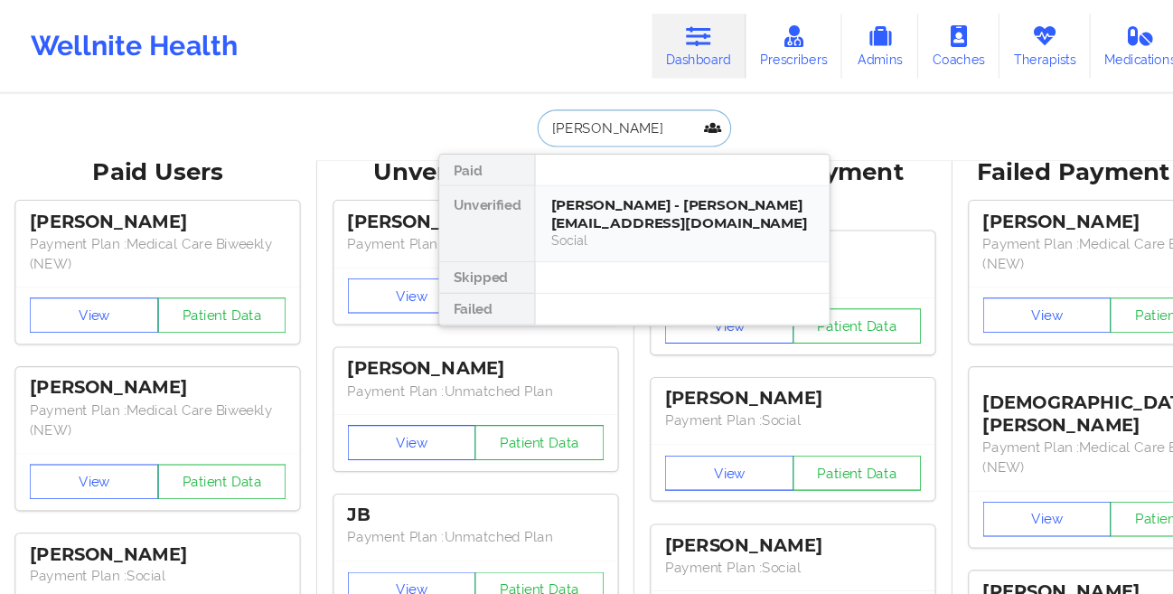
click at [550, 215] on div "Social" at bounding box center [631, 221] width 242 height 15
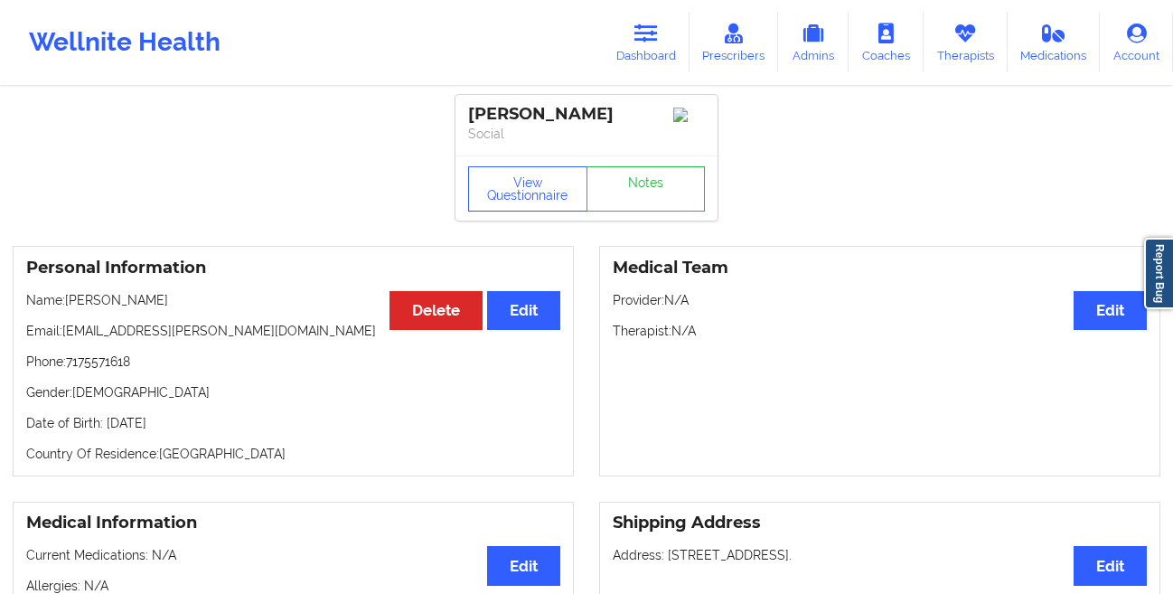
click at [466, 176] on div "View Questionnaire Notes" at bounding box center [587, 187] width 262 height 65
click at [492, 197] on button "View Questionnaire" at bounding box center [527, 188] width 119 height 45
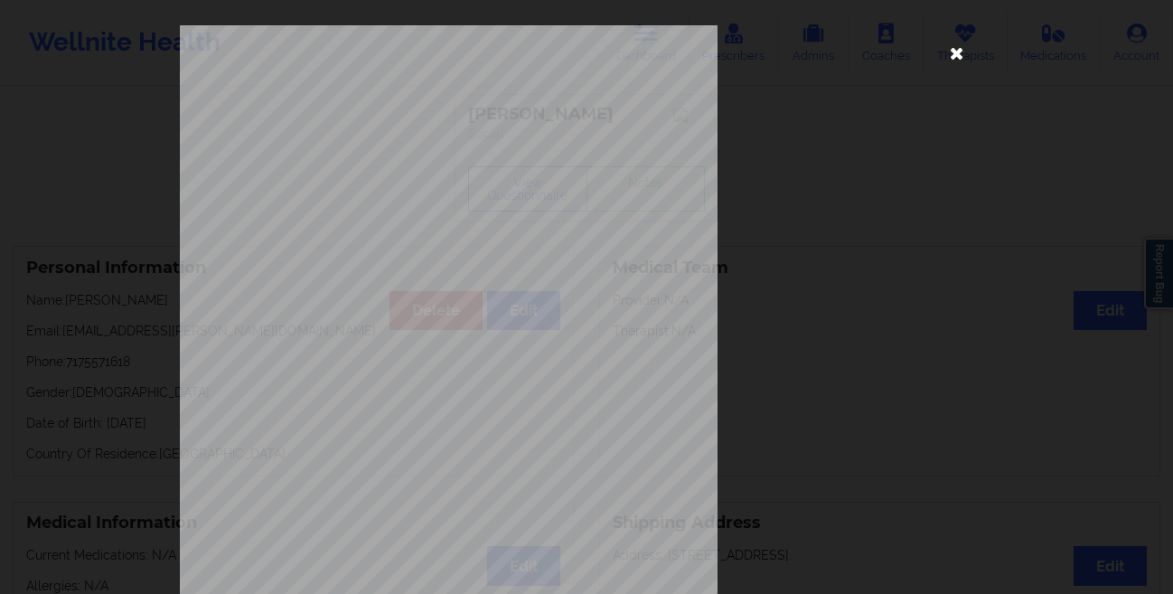
click at [957, 61] on icon at bounding box center [957, 52] width 29 height 29
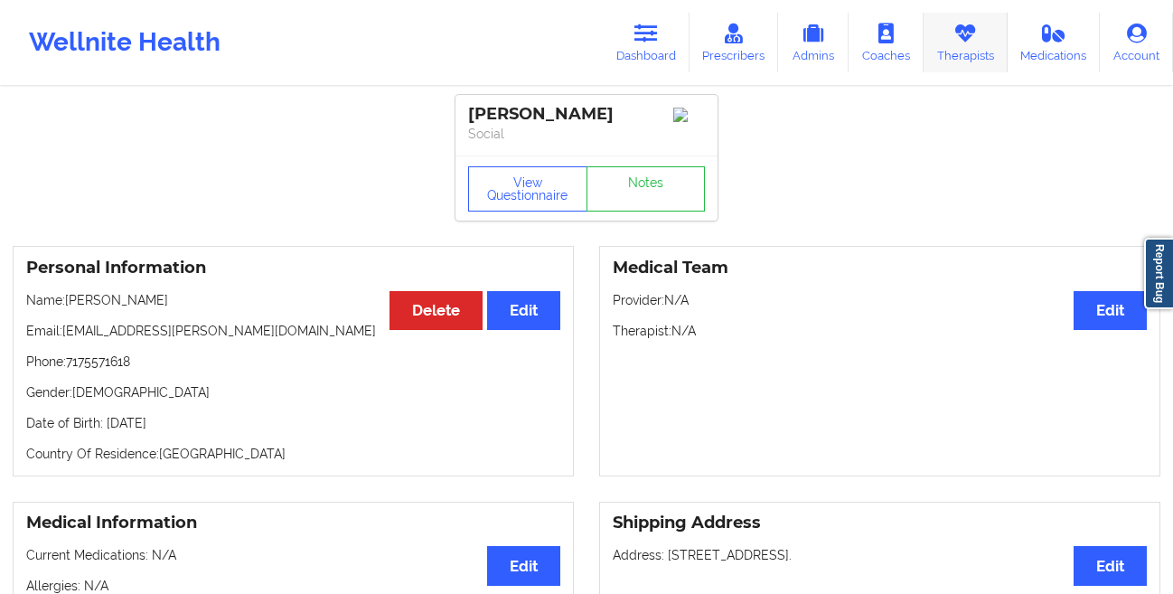
click at [974, 45] on link "Therapists" at bounding box center [966, 43] width 84 height 60
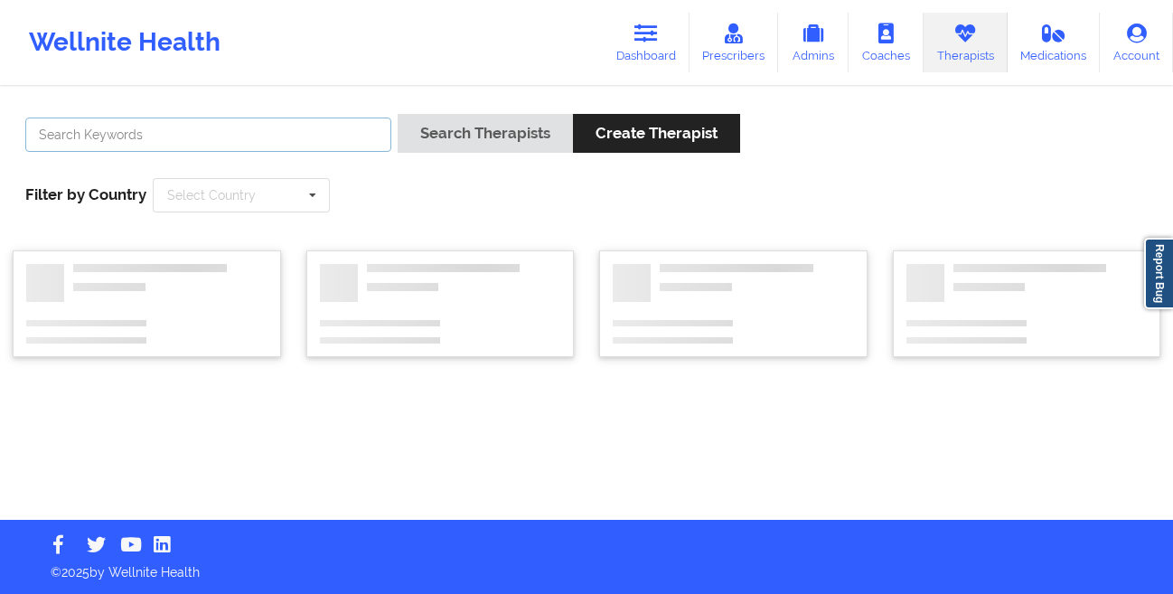
click at [220, 136] on input "text" at bounding box center [208, 135] width 366 height 34
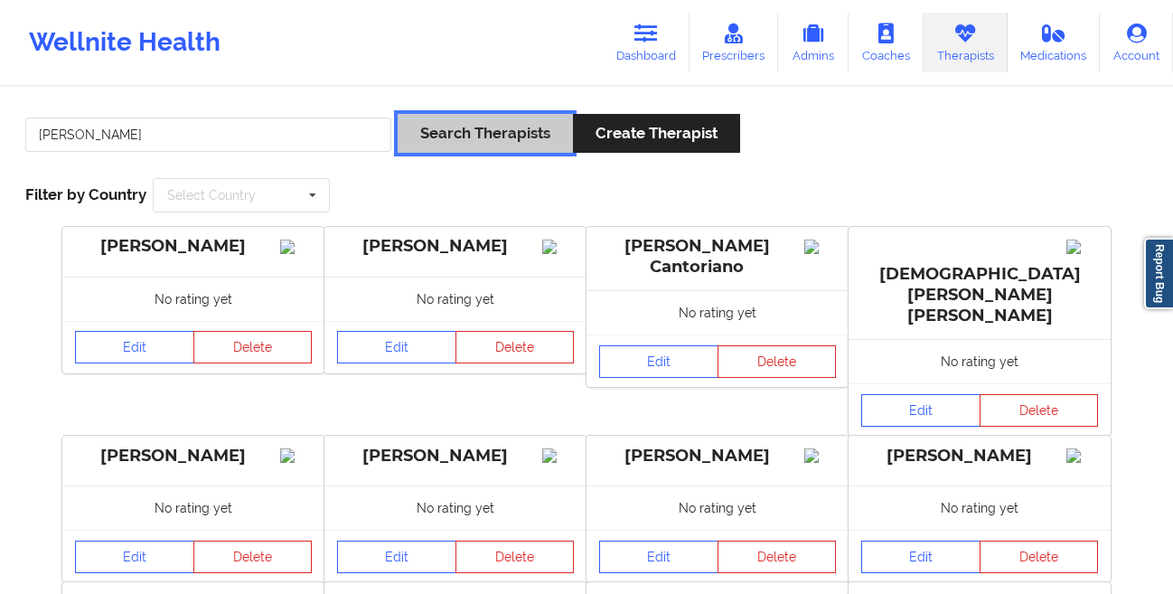
click at [417, 135] on button "Search Therapists" at bounding box center [485, 133] width 175 height 39
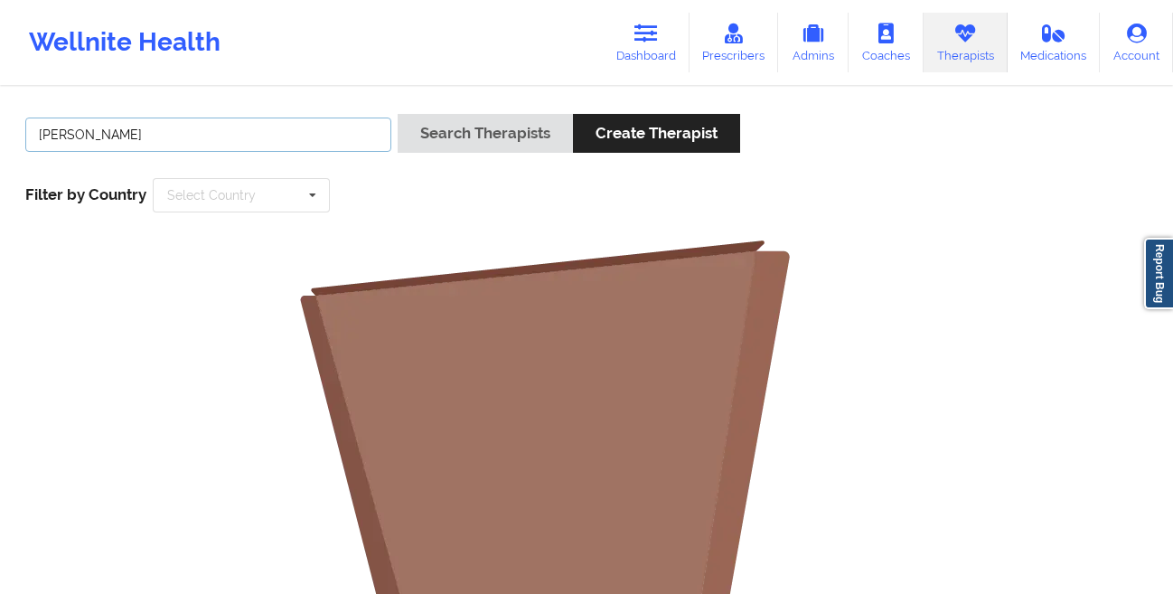
click at [208, 144] on input "[PERSON_NAME]" at bounding box center [208, 135] width 366 height 34
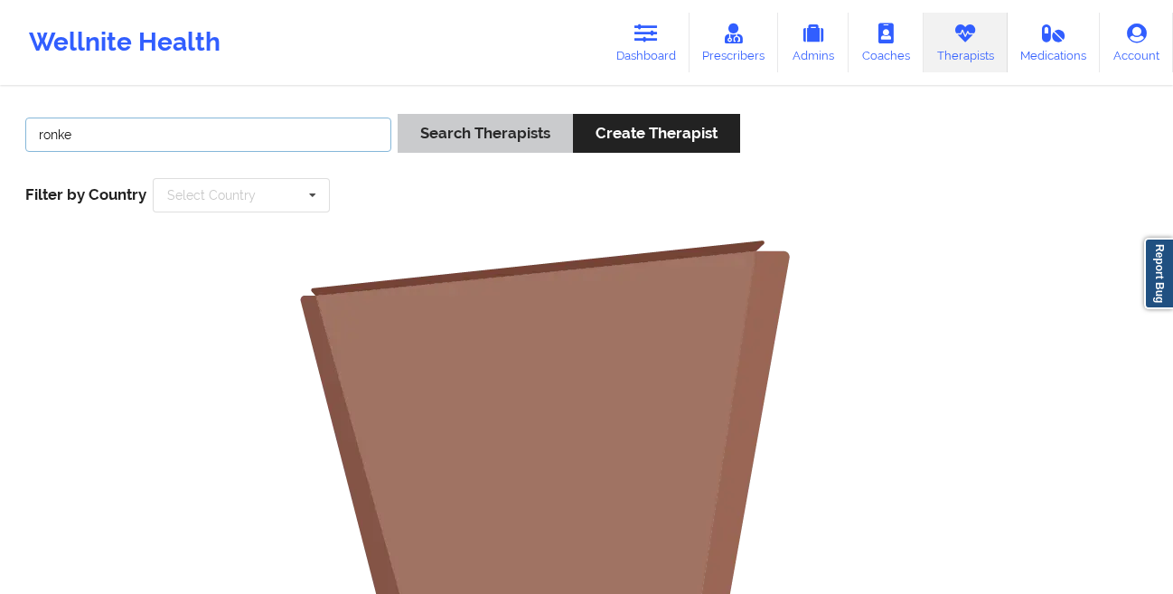
type input "ronke"
click at [455, 129] on button "Search Therapists" at bounding box center [485, 133] width 175 height 39
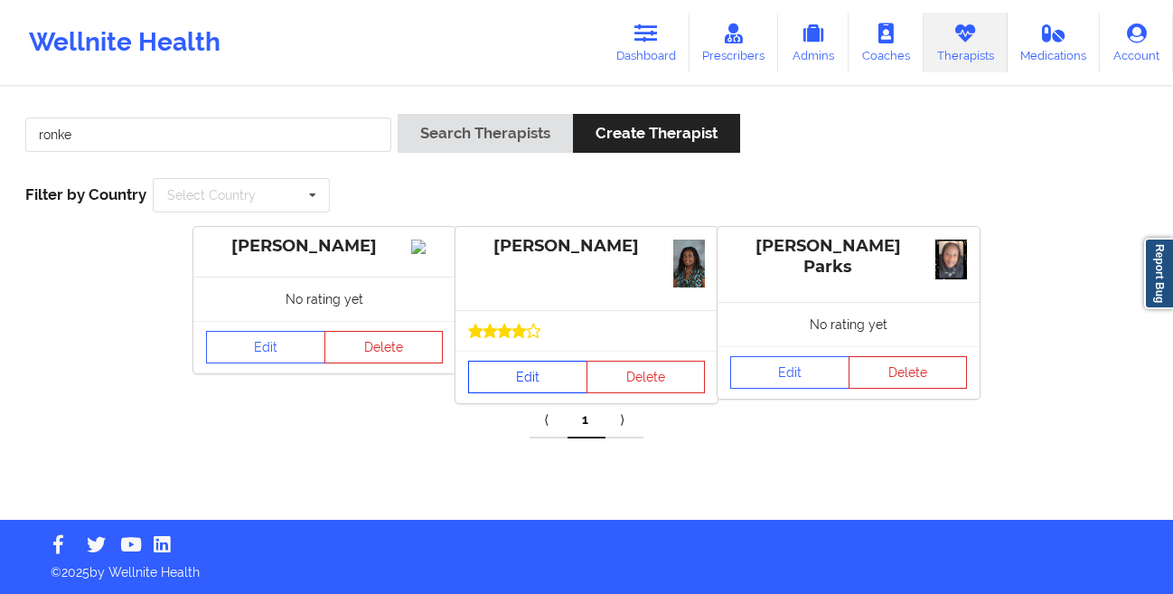
click at [531, 377] on link "Edit" at bounding box center [527, 377] width 119 height 33
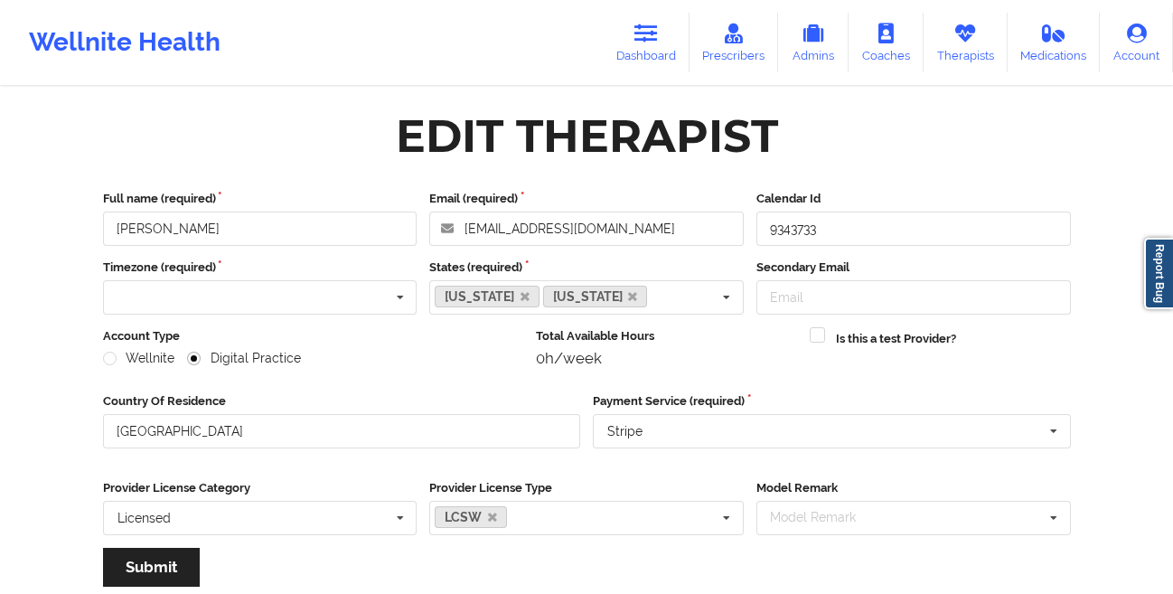
scroll to position [216, 0]
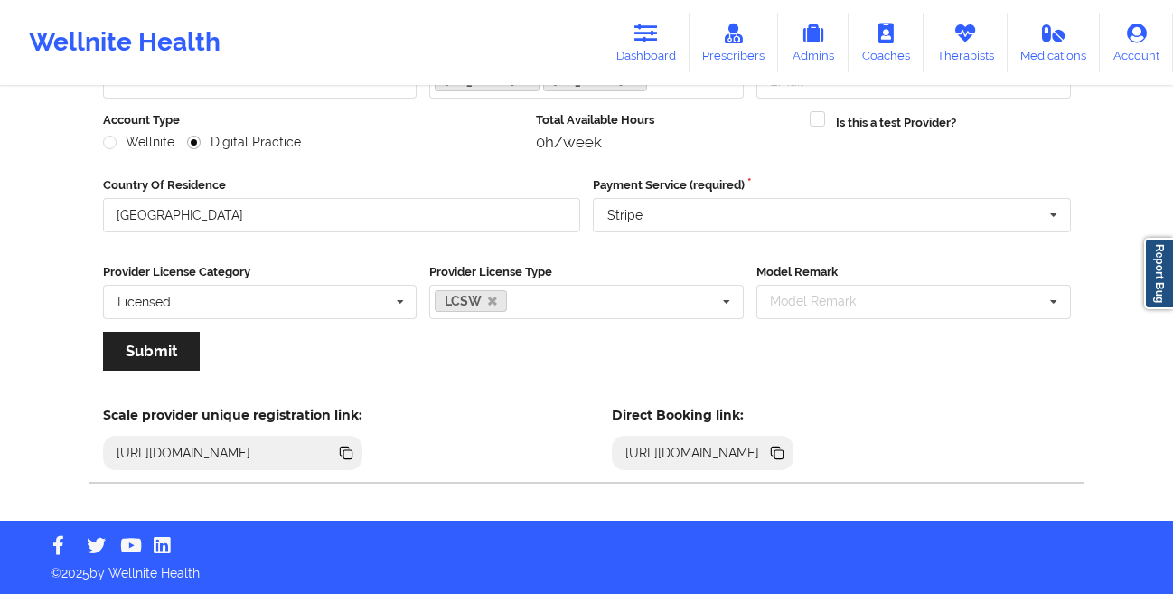
click at [784, 450] on icon at bounding box center [779, 454] width 9 height 9
click at [655, 39] on icon at bounding box center [647, 34] width 24 height 20
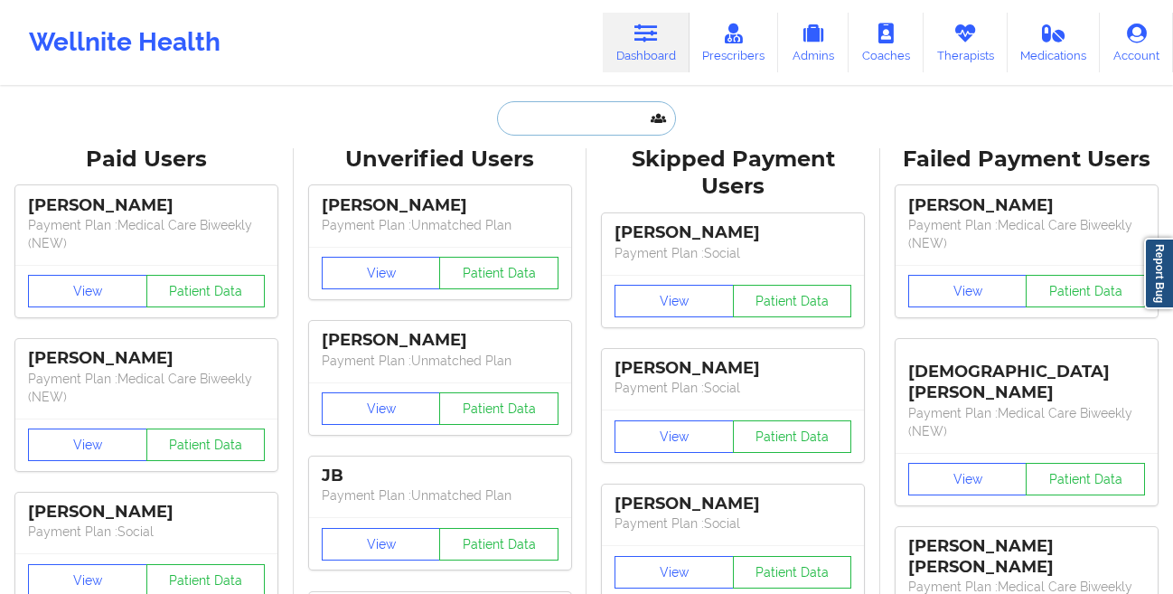
click at [579, 122] on input "text" at bounding box center [586, 118] width 179 height 34
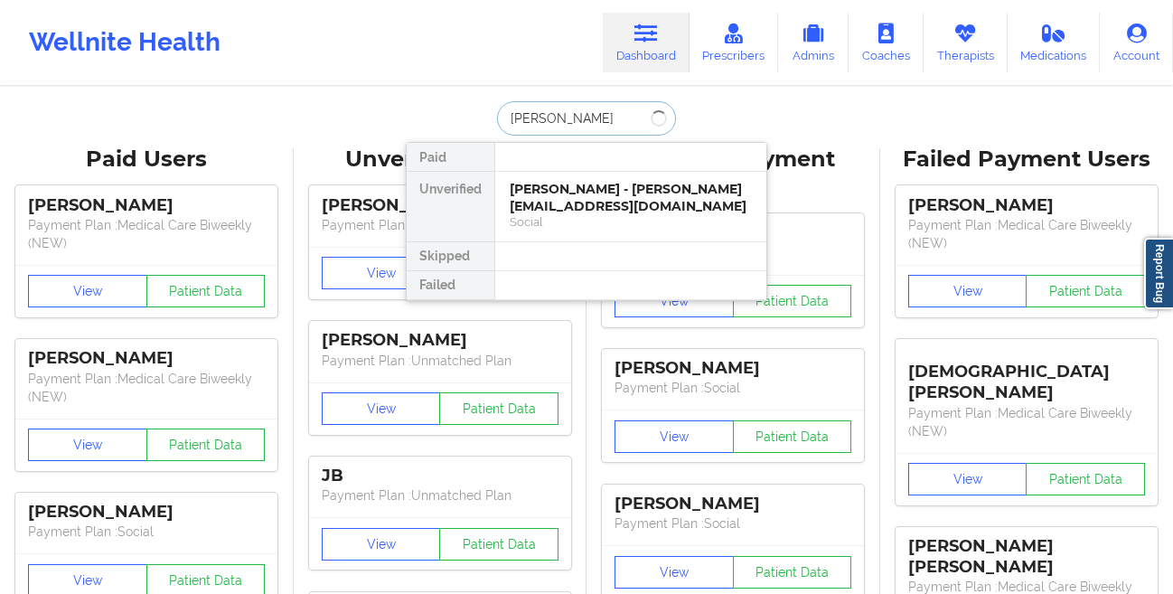
type input "[PERSON_NAME]"
click at [604, 182] on div "JULIA JARVIS - [EMAIL_ADDRESS][DOMAIN_NAME]" at bounding box center [631, 197] width 242 height 33
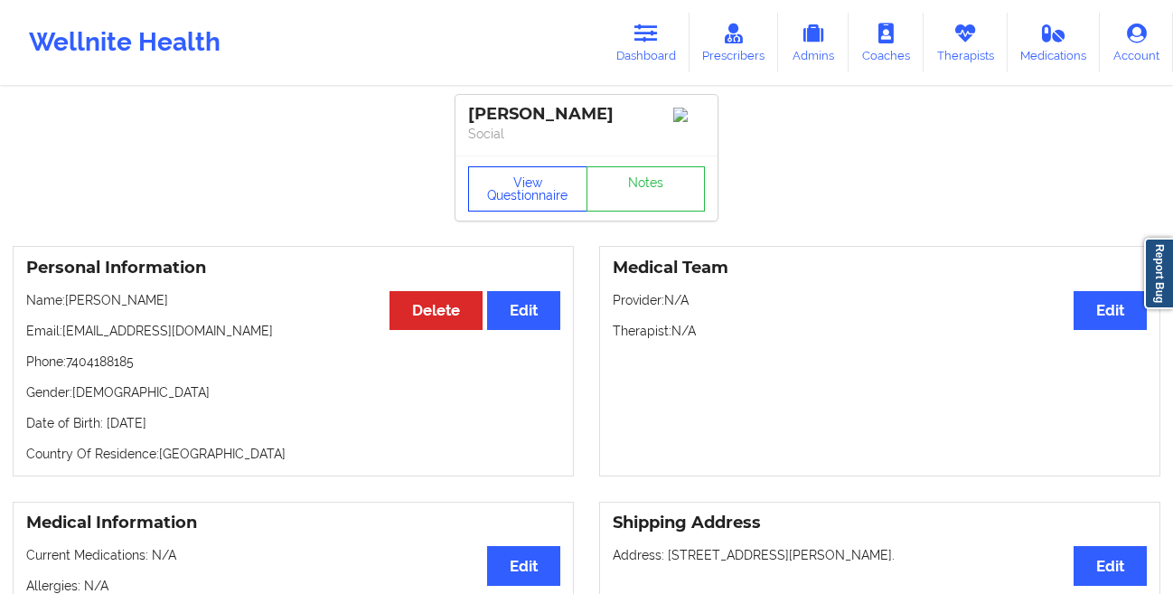
click at [518, 202] on button "View Questionnaire" at bounding box center [527, 188] width 119 height 45
click at [496, 192] on div "View Questionnaire Notes" at bounding box center [586, 188] width 237 height 45
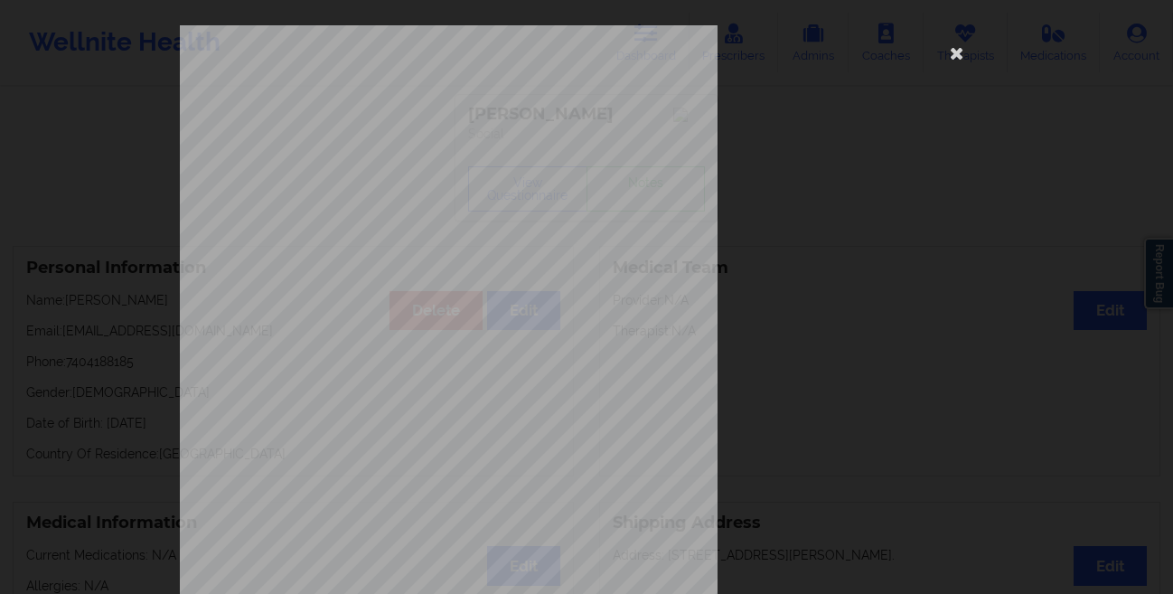
scroll to position [268, 0]
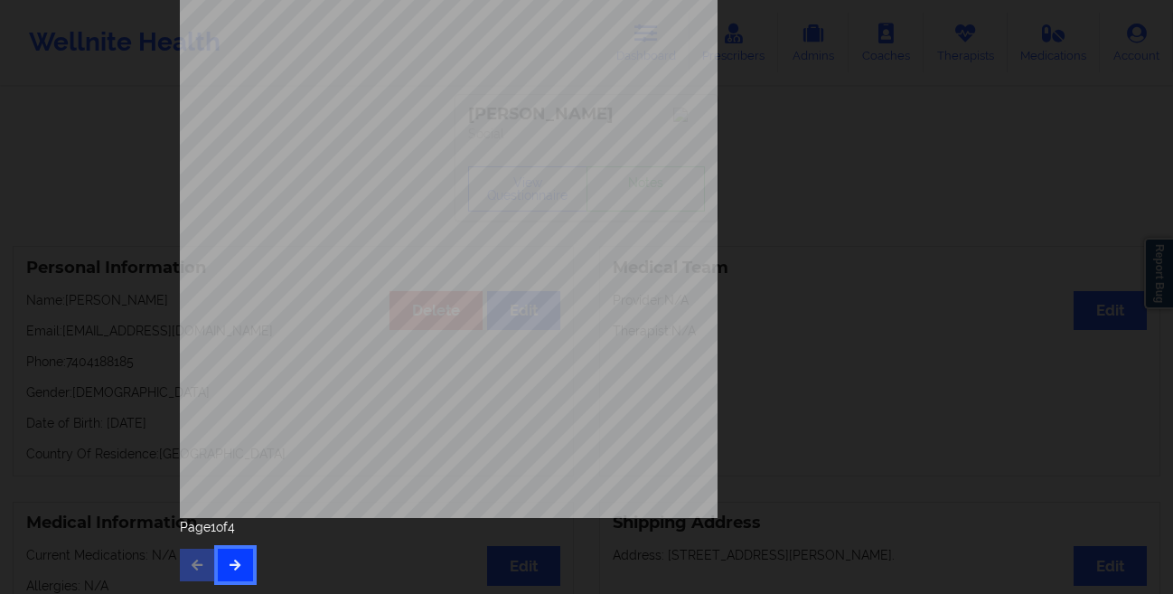
click at [229, 570] on icon "button" at bounding box center [235, 564] width 15 height 11
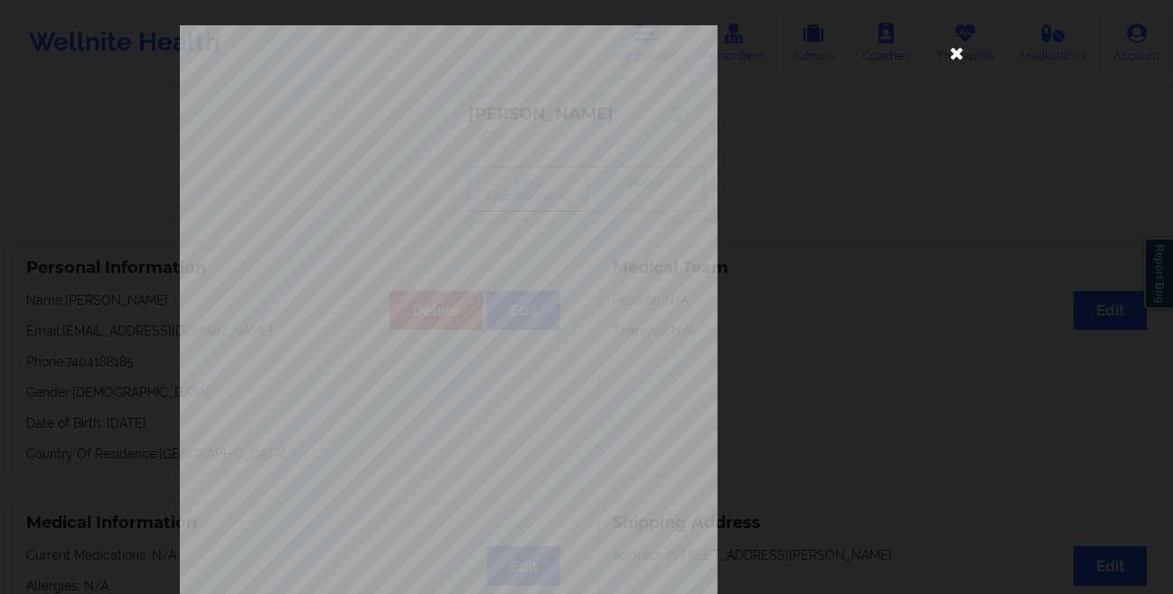
click at [956, 55] on icon at bounding box center [957, 52] width 29 height 29
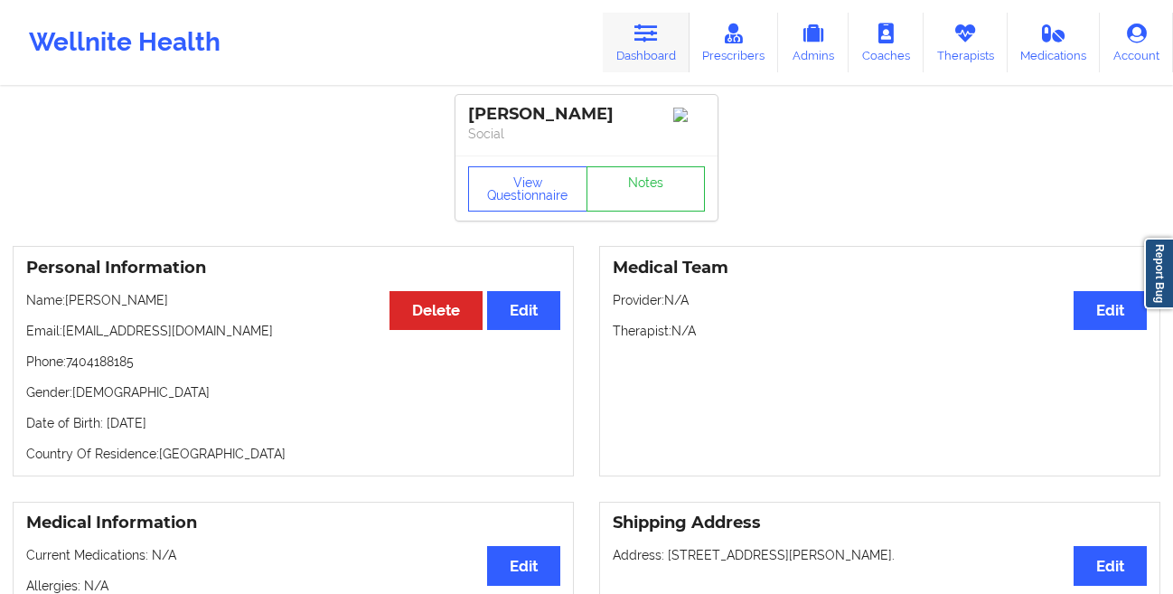
click at [639, 36] on icon at bounding box center [647, 34] width 24 height 20
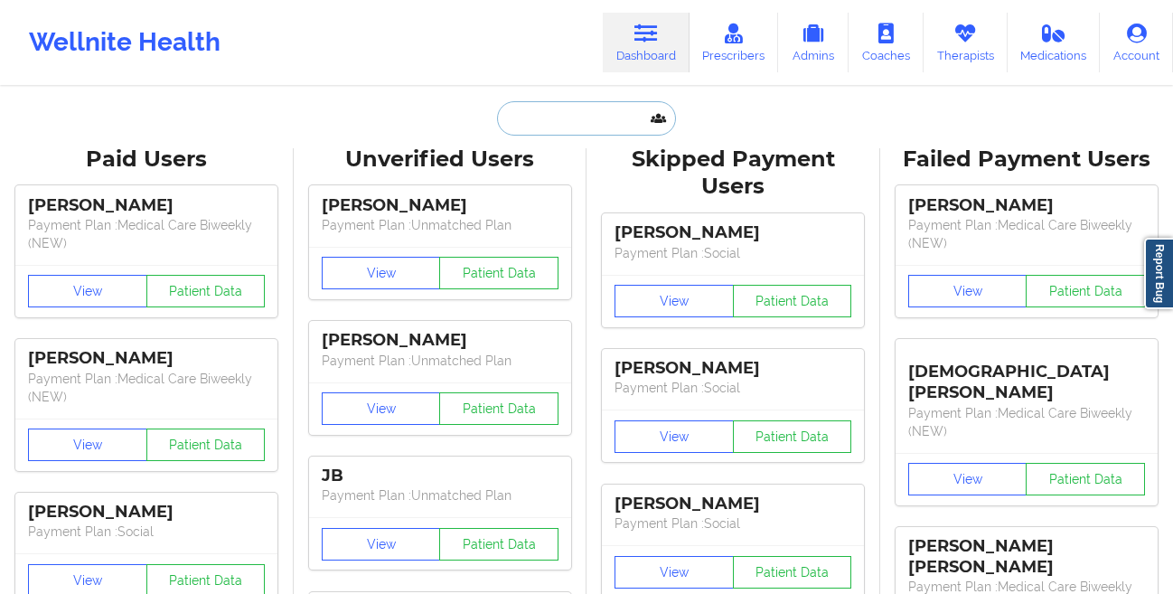
click at [560, 118] on input "text" at bounding box center [586, 118] width 179 height 34
paste input "[PERSON_NAME]"
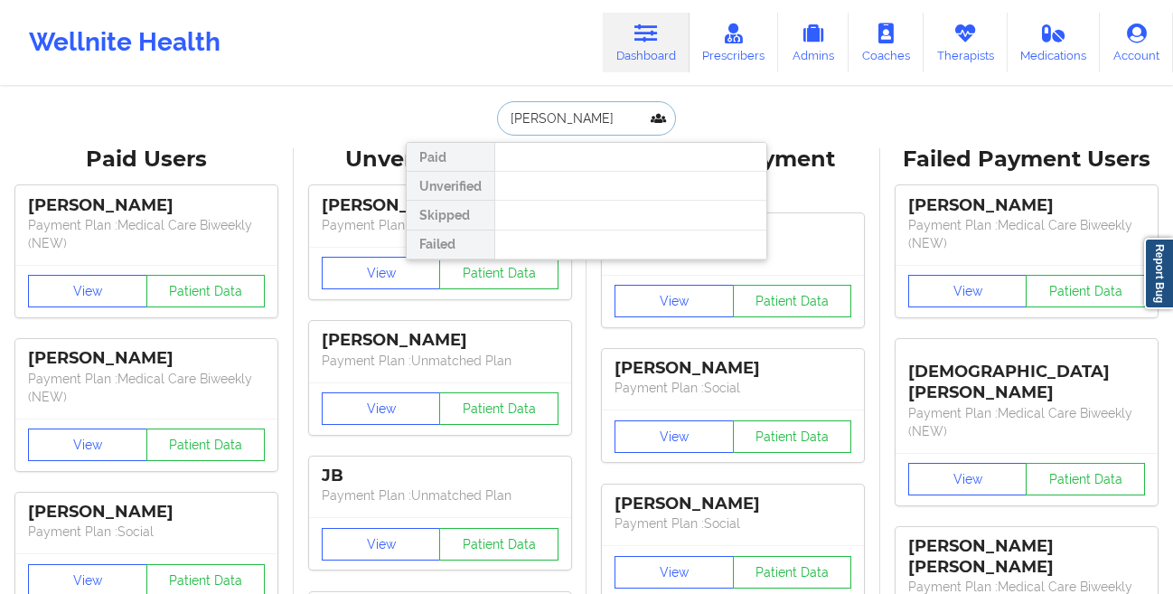
paste input "[PERSON_NAME]"
type input "[PERSON_NAME]"
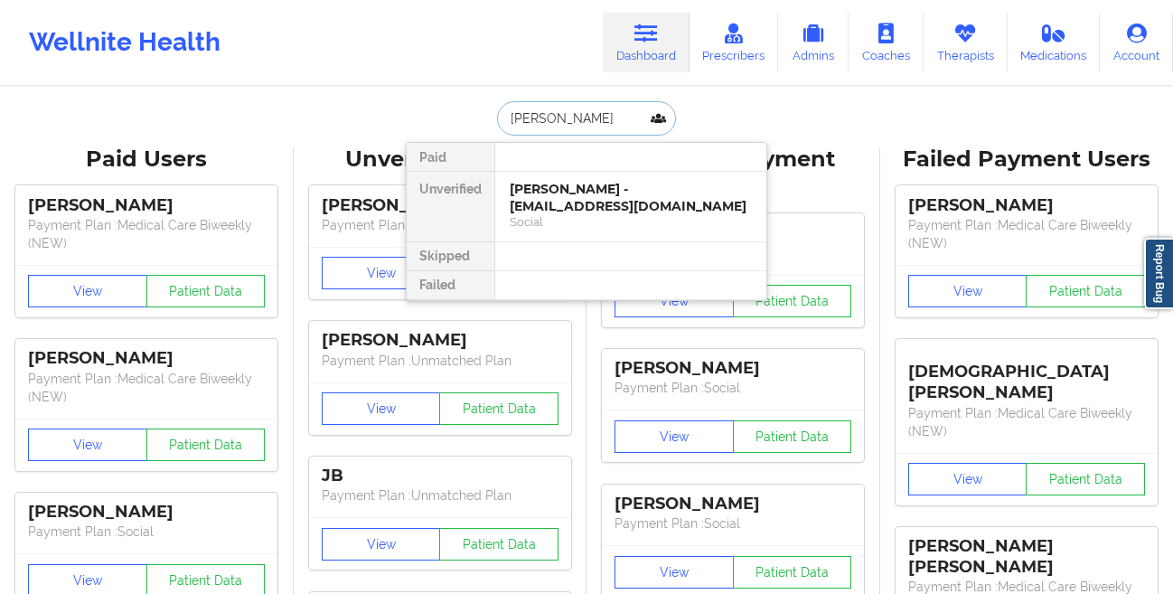
click at [545, 188] on div "[PERSON_NAME] - [EMAIL_ADDRESS][DOMAIN_NAME]" at bounding box center [631, 197] width 242 height 33
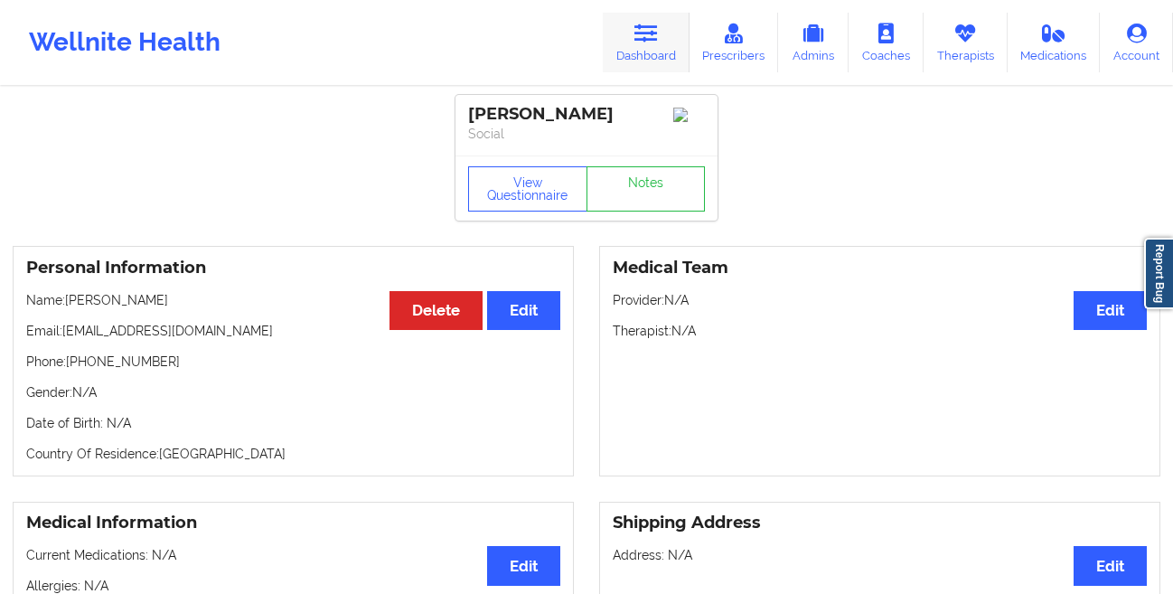
click at [653, 44] on link "Dashboard" at bounding box center [646, 43] width 87 height 60
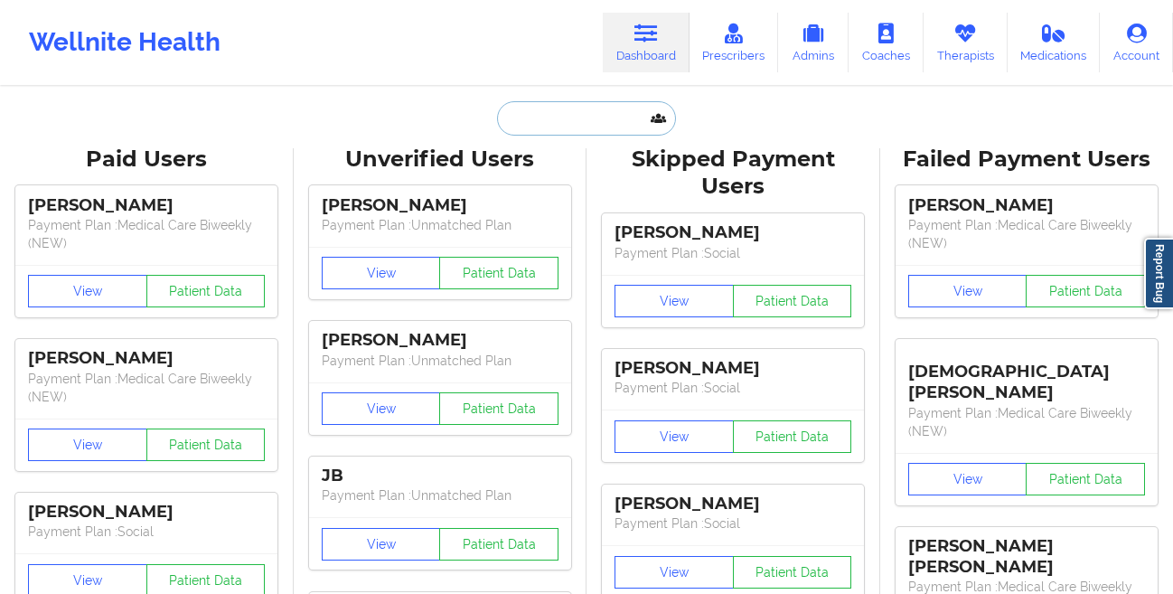
click at [615, 116] on input "text" at bounding box center [586, 118] width 179 height 34
paste input "[PERSON_NAME]"
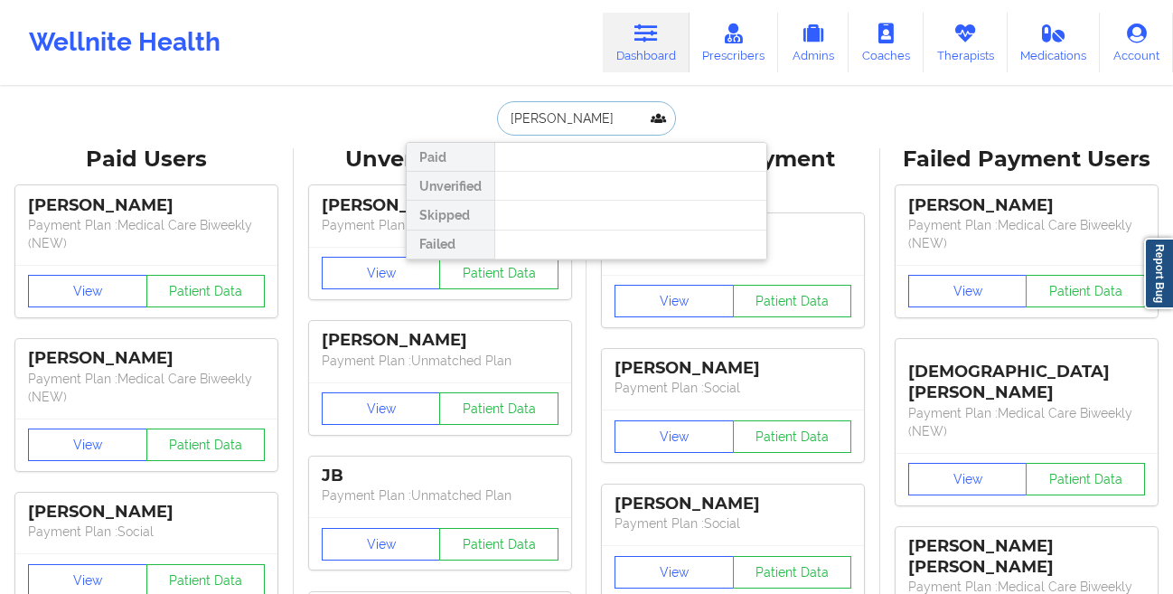
paste input "[PERSON_NAME]"
type input "[PERSON_NAME]"
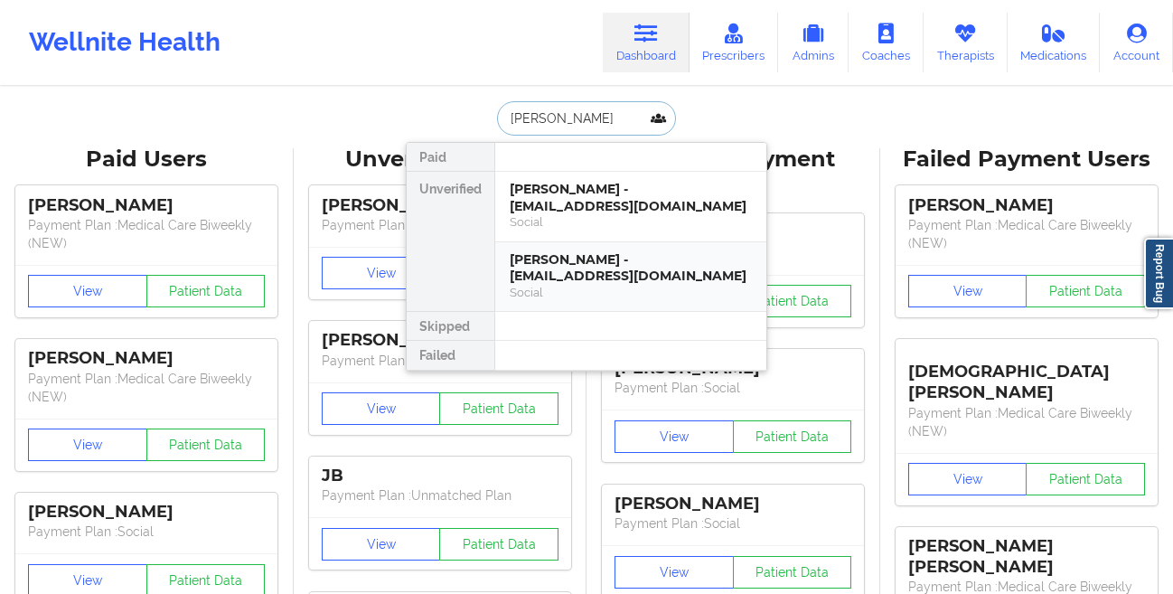
click at [560, 278] on div "[PERSON_NAME] - [EMAIL_ADDRESS][DOMAIN_NAME]" at bounding box center [631, 267] width 242 height 33
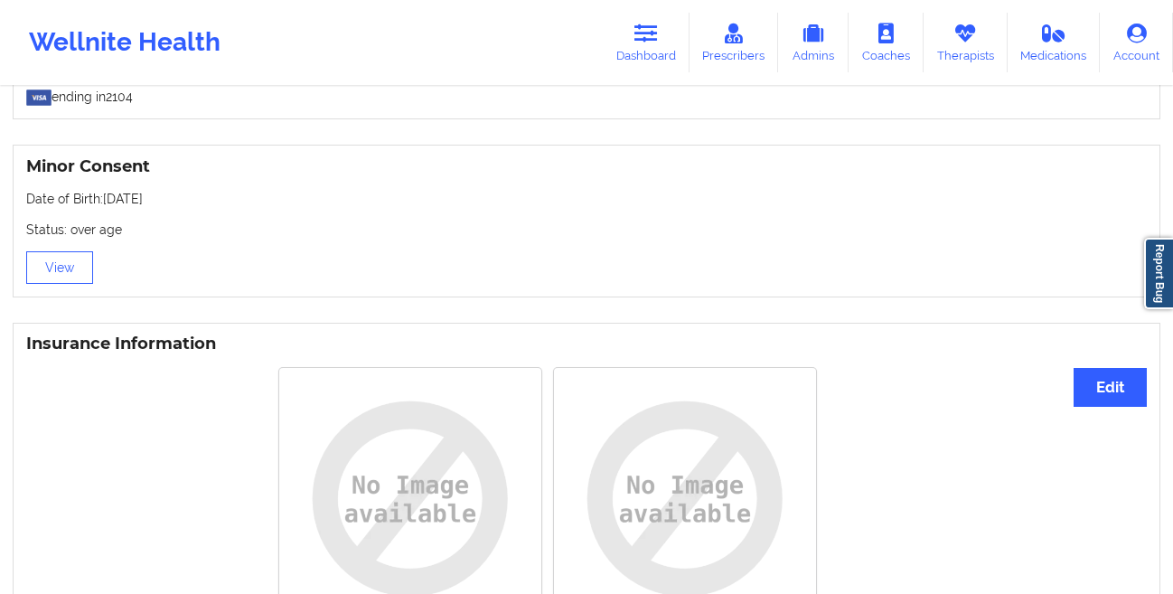
scroll to position [1114, 0]
click at [649, 45] on link "Dashboard" at bounding box center [646, 43] width 87 height 60
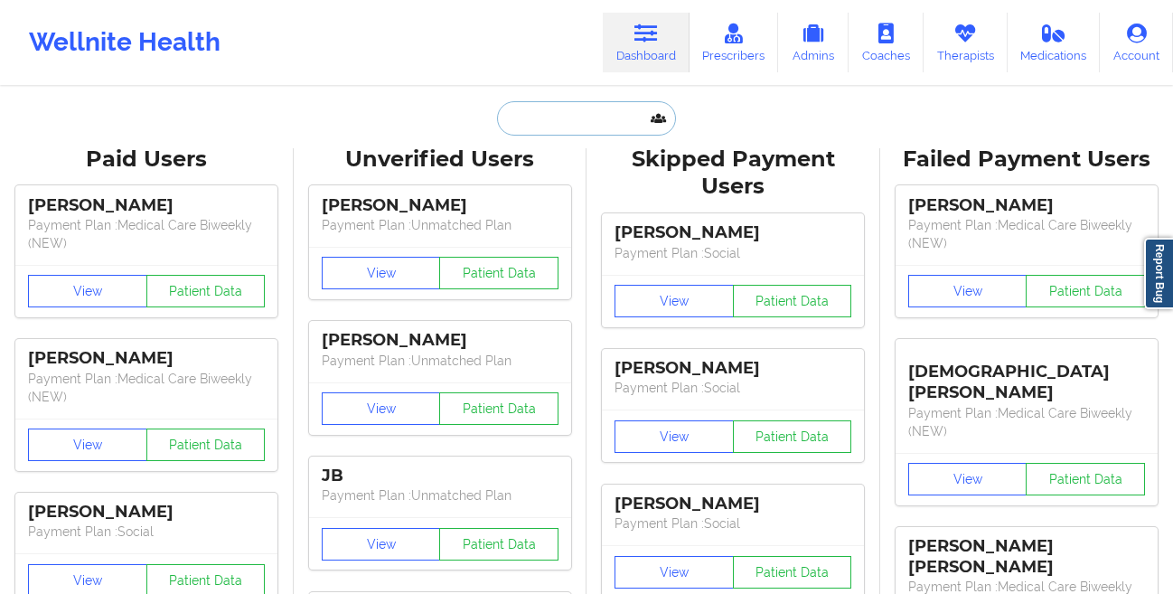
click at [594, 126] on input "text" at bounding box center [586, 118] width 179 height 34
paste input "[PHONE_NUMBER]"
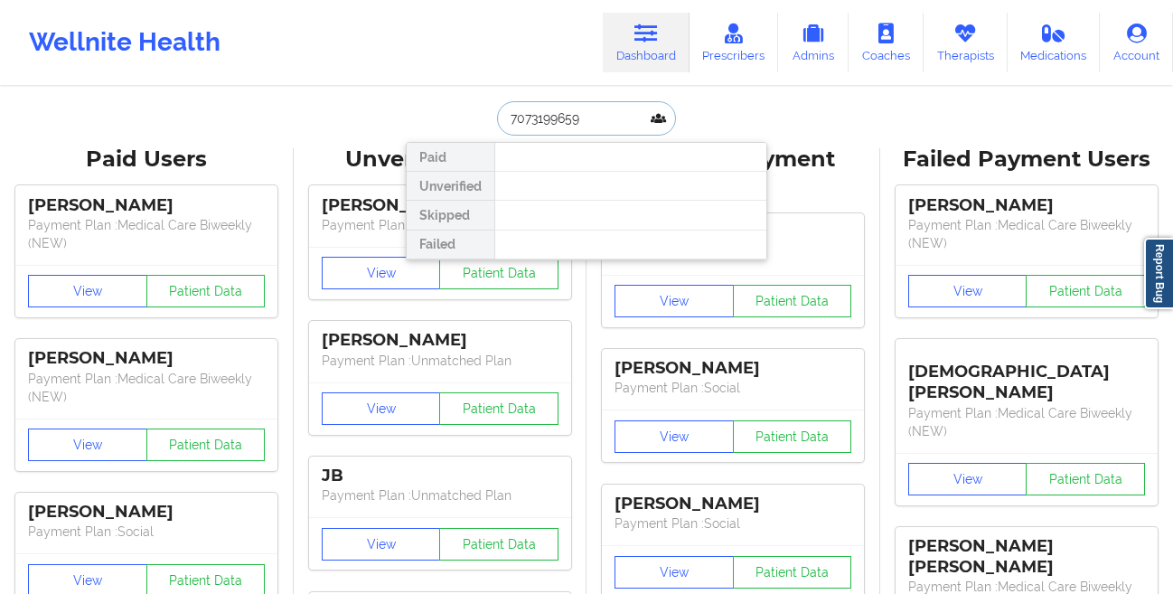
paste input "[PERSON_NAME] midtown"
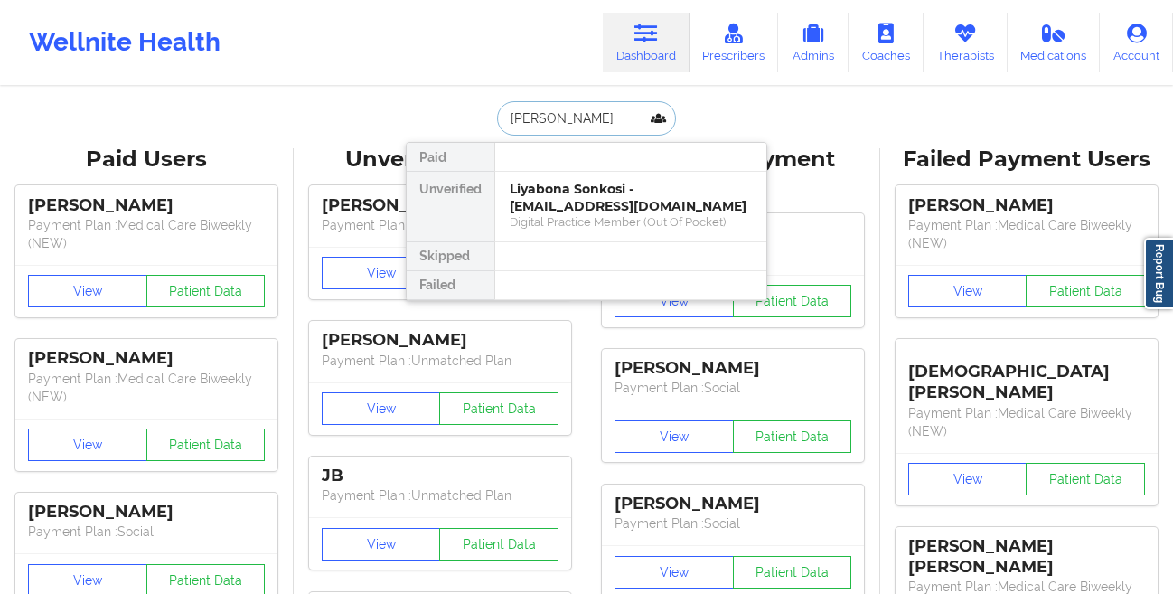
paste input "[PERSON_NAME]"
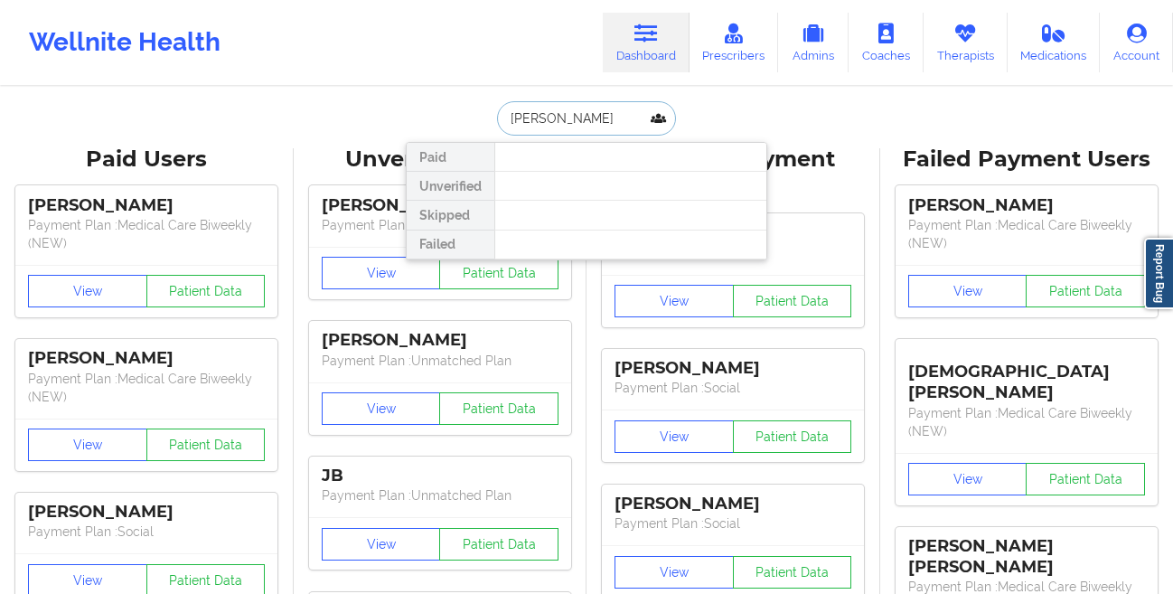
paste input "[PERSON_NAME]"
type input "Denisova"
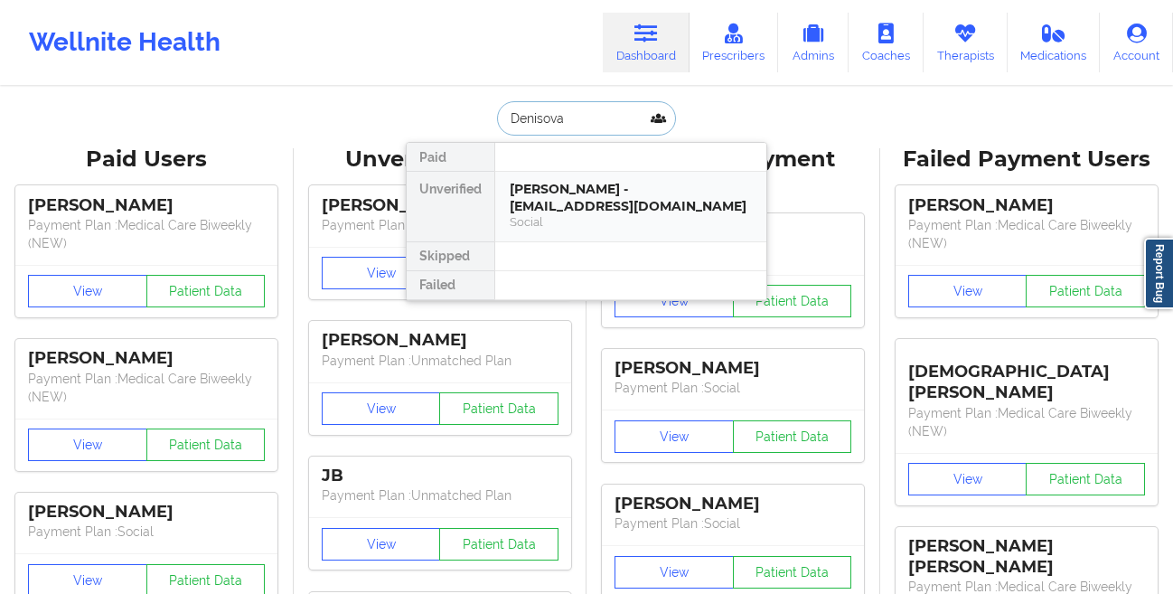
click at [583, 195] on div "[PERSON_NAME] - [EMAIL_ADDRESS][DOMAIN_NAME]" at bounding box center [631, 197] width 242 height 33
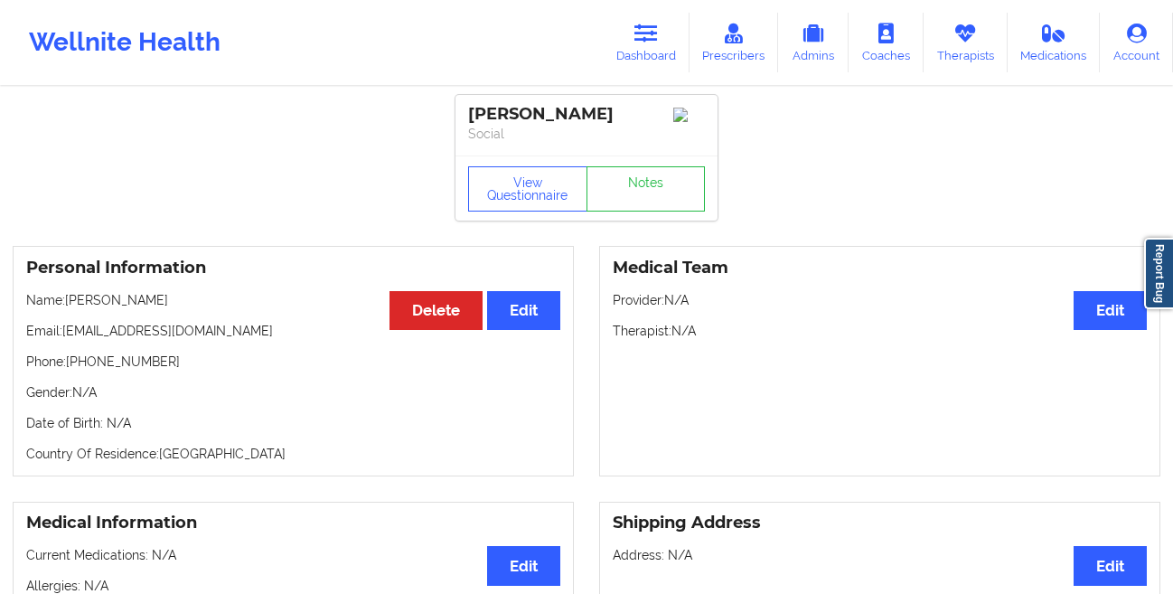
drag, startPoint x: 262, startPoint y: 334, endPoint x: 62, endPoint y: 330, distance: 199.8
click at [62, 330] on p "Email: [EMAIL_ADDRESS][DOMAIN_NAME]" at bounding box center [293, 331] width 534 height 18
copy p "[EMAIL_ADDRESS][DOMAIN_NAME]"
click at [634, 47] on link "Dashboard" at bounding box center [646, 43] width 87 height 60
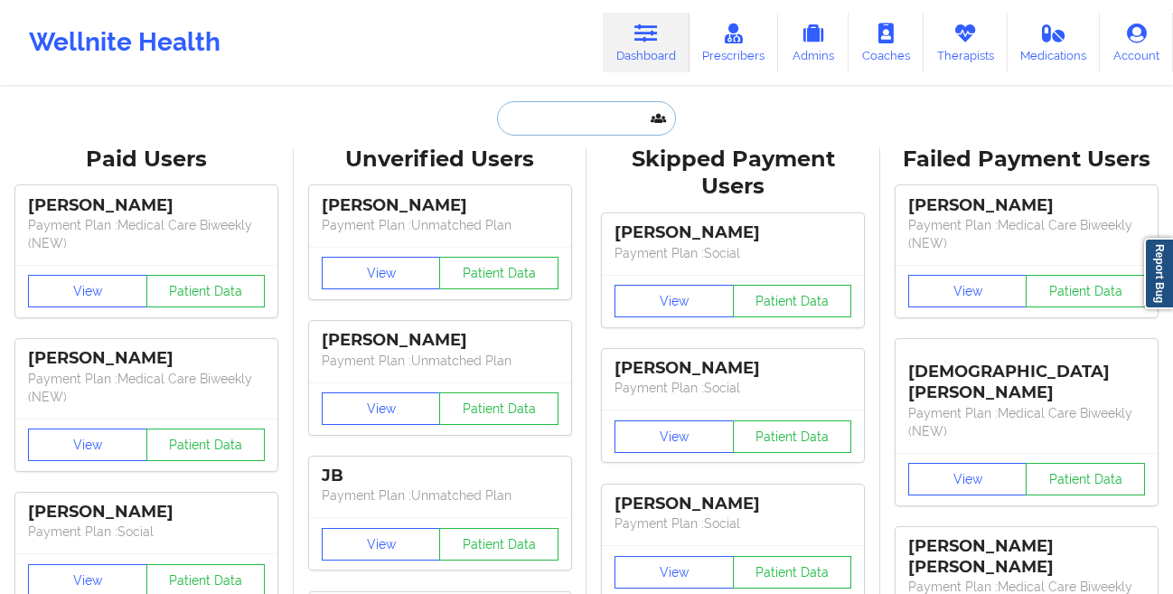
click at [588, 118] on input "text" at bounding box center [586, 118] width 179 height 34
paste input "[PERSON_NAME]"
type input "[PERSON_NAME]"
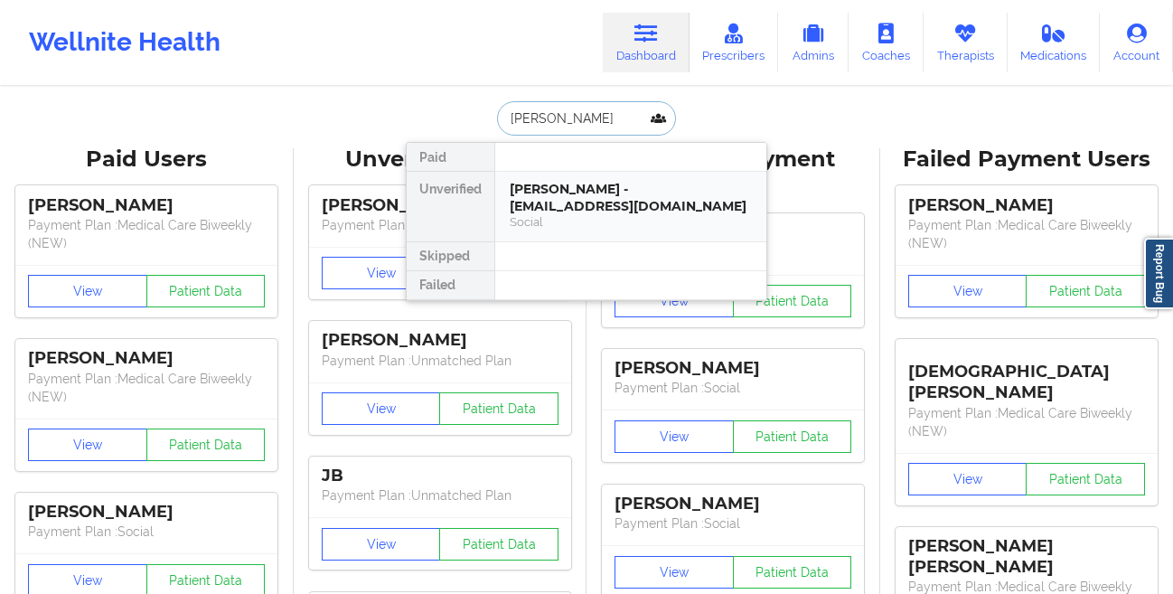
click at [536, 210] on div "[PERSON_NAME] - [EMAIL_ADDRESS][DOMAIN_NAME]" at bounding box center [631, 197] width 242 height 33
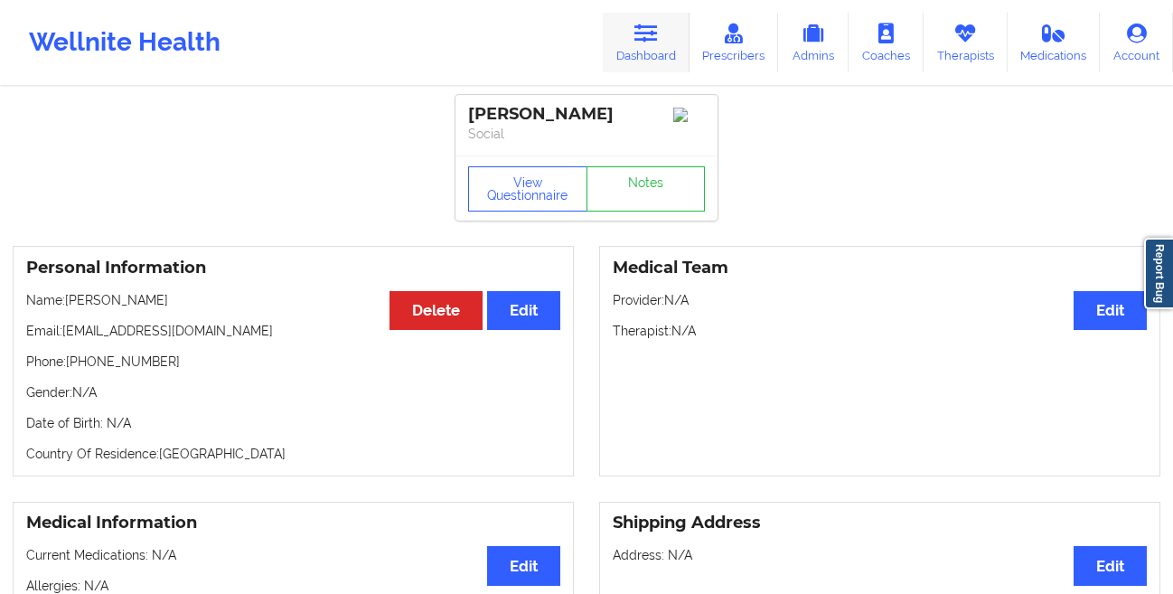
click at [640, 51] on link "Dashboard" at bounding box center [646, 43] width 87 height 60
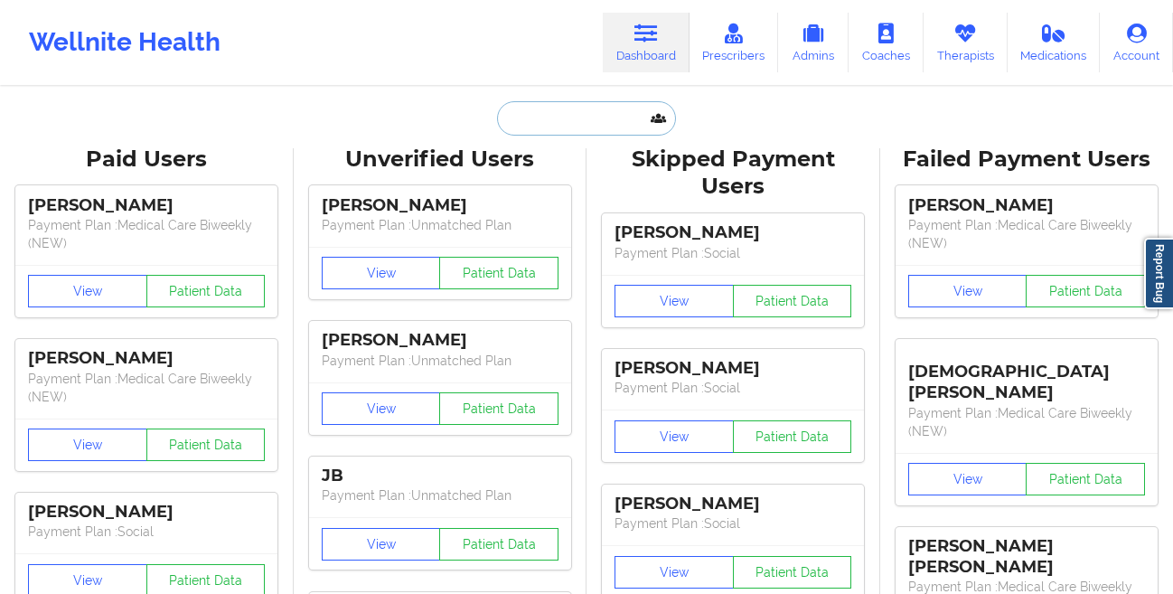
click at [573, 117] on input "text" at bounding box center [586, 118] width 179 height 34
paste input "[PHONE_NUMBER]"
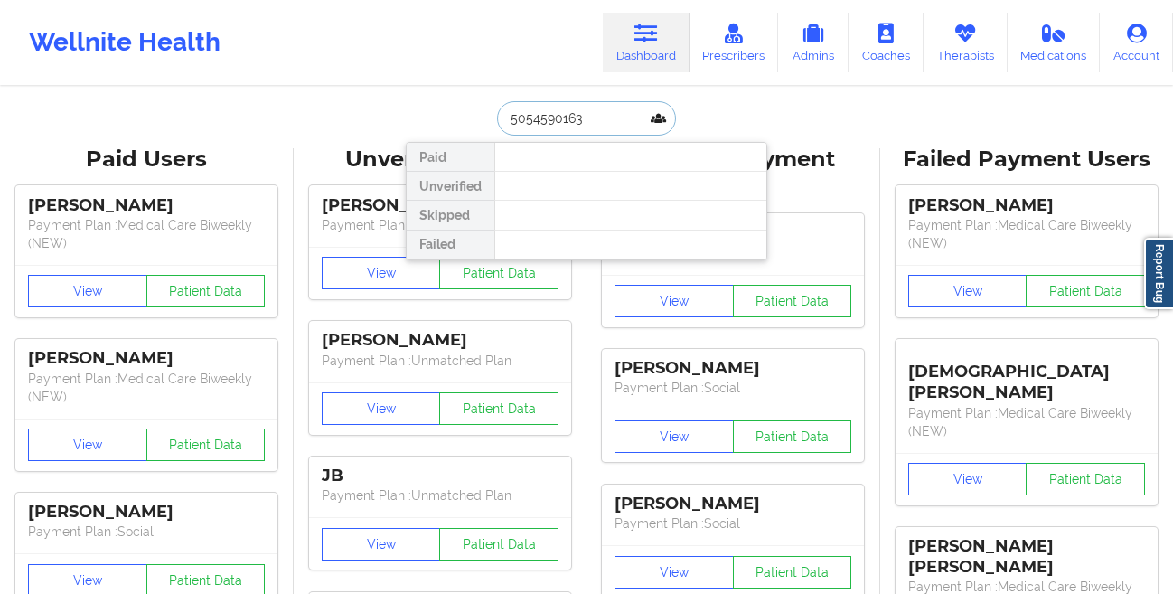
paste input "[PERSON_NAME]"
type input "[PERSON_NAME]"
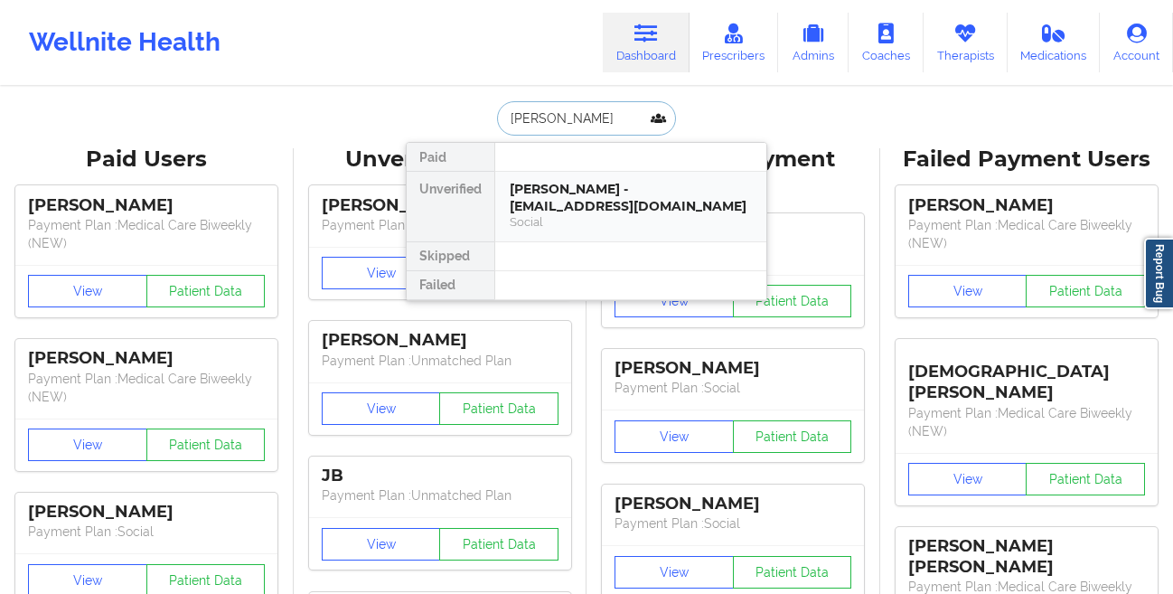
click at [562, 182] on div "[PERSON_NAME] - [EMAIL_ADDRESS][DOMAIN_NAME]" at bounding box center [631, 197] width 242 height 33
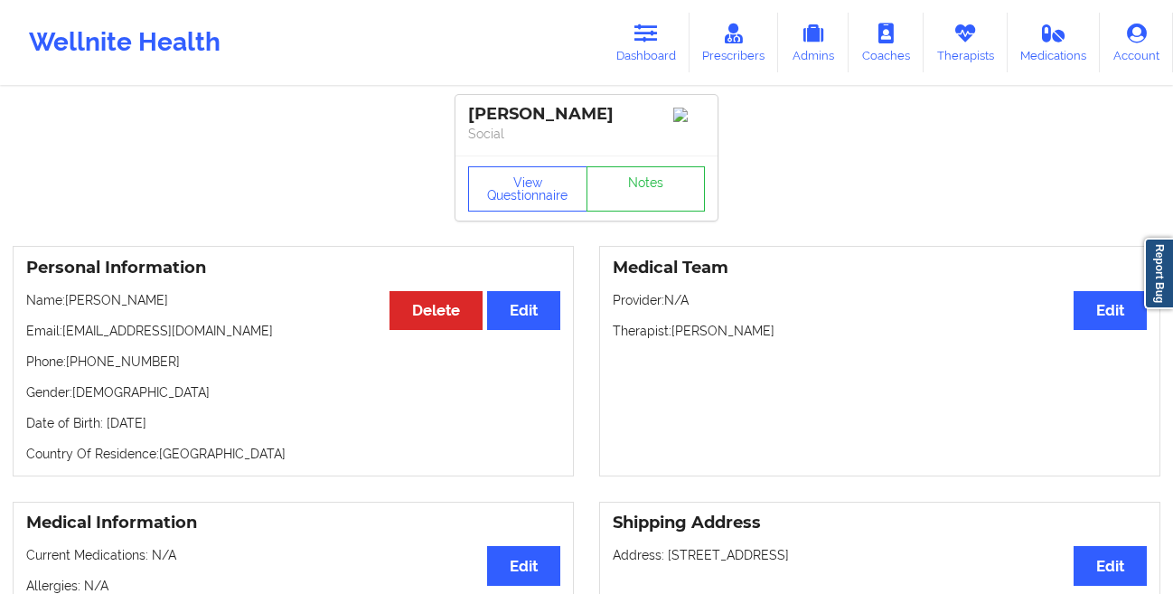
click at [655, 49] on link "Dashboard" at bounding box center [646, 43] width 87 height 60
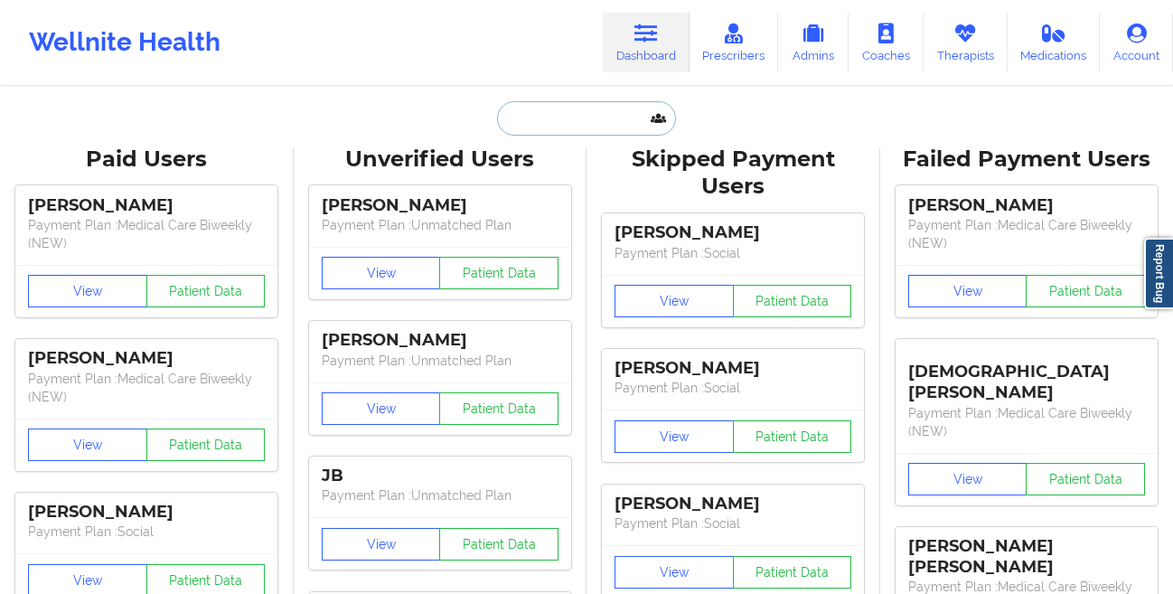
click at [545, 124] on input "text" at bounding box center [586, 118] width 179 height 34
paste input "[PERSON_NAME]"
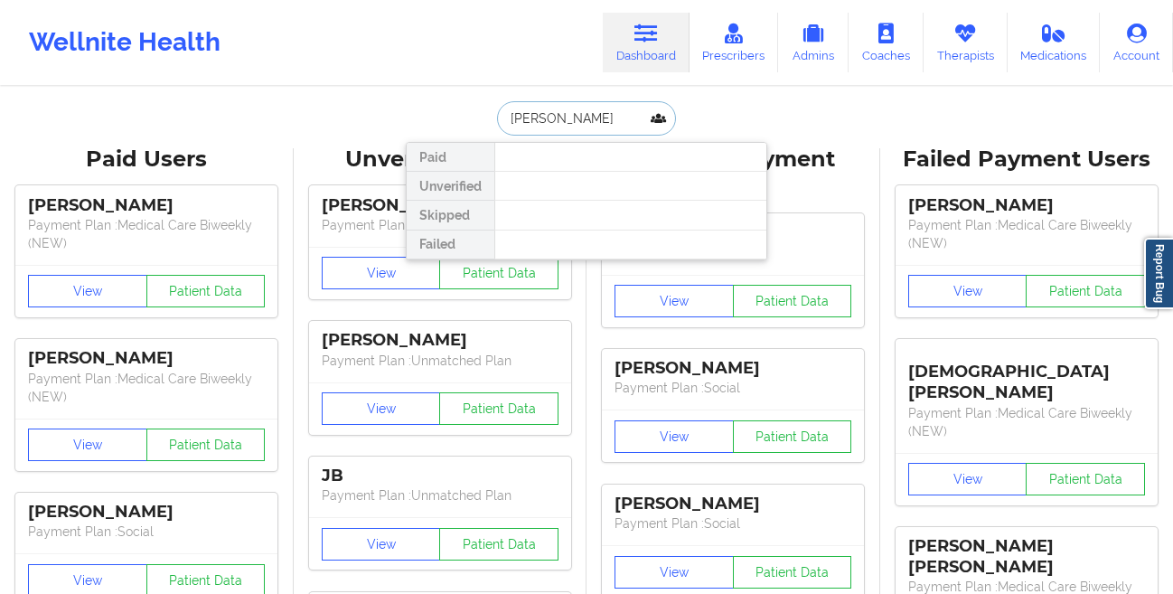
paste input "[PERSON_NAME]"
paste input "[PHONE_NUMBER]"
paste input "[PERSON_NAME]"
type input "[PERSON_NAME]"
